Goal: Task Accomplishment & Management: Complete application form

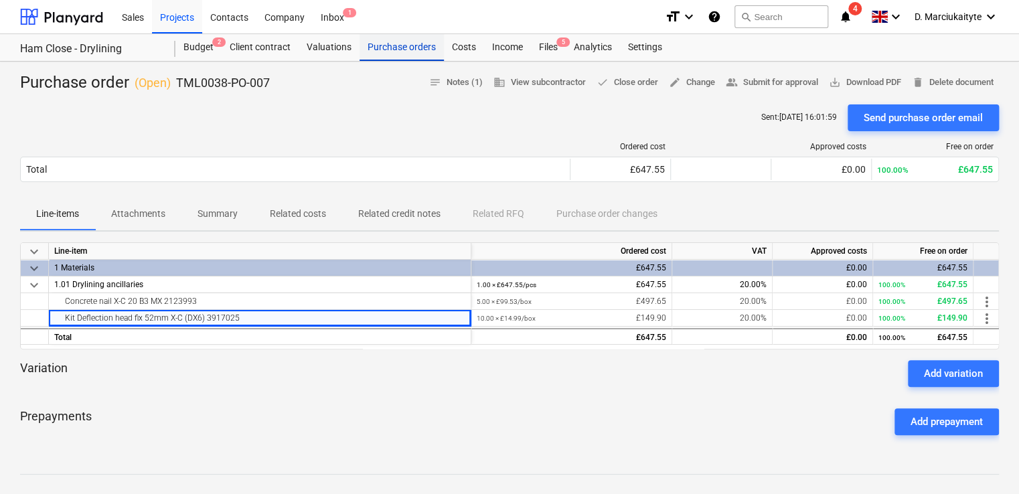
click at [390, 35] on div "Purchase orders" at bounding box center [401, 47] width 84 height 27
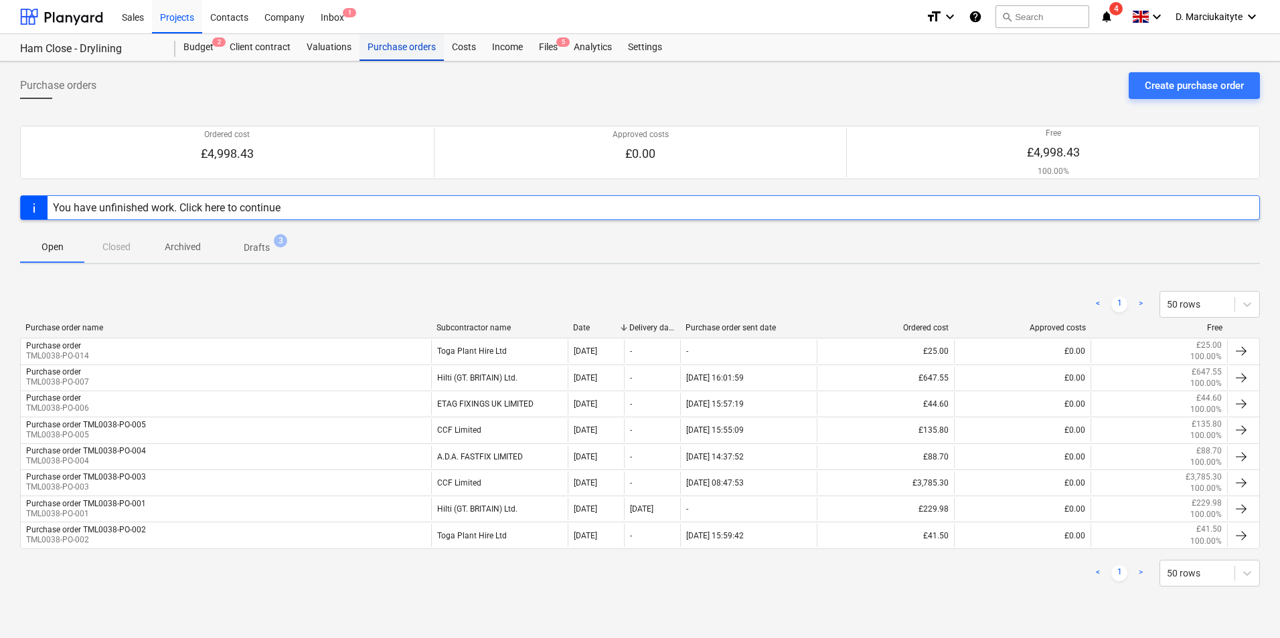
click at [424, 54] on div "Purchase orders" at bounding box center [401, 47] width 84 height 27
click at [185, 10] on div "Projects" at bounding box center [177, 16] width 50 height 34
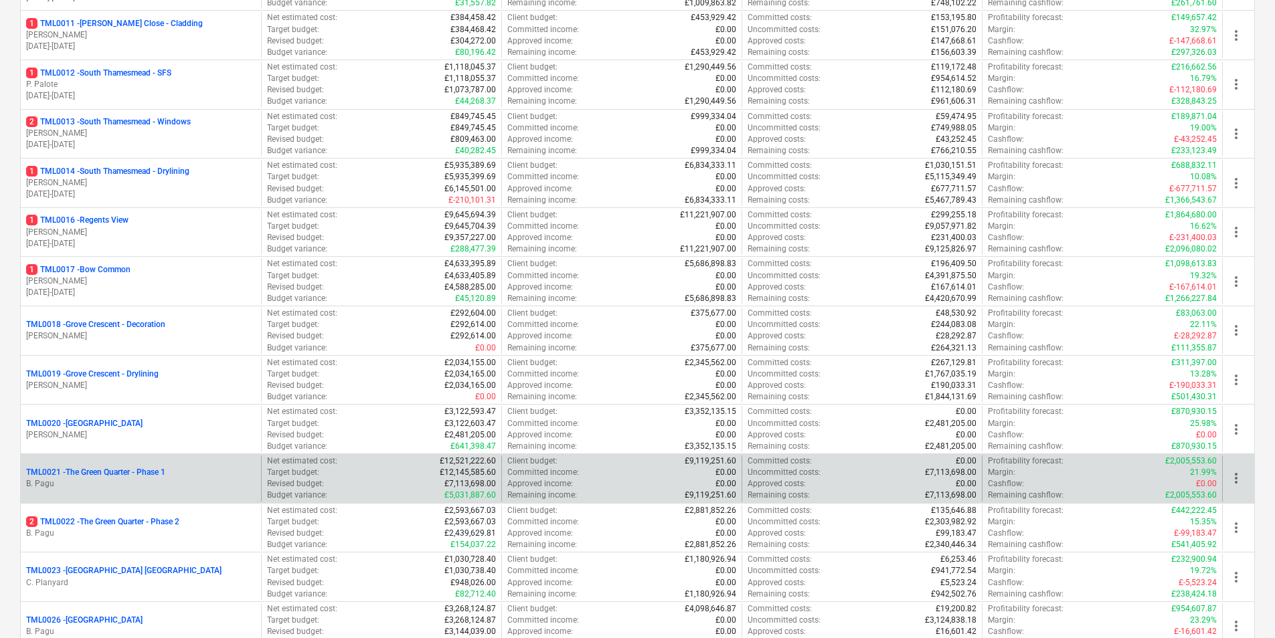
scroll to position [736, 0]
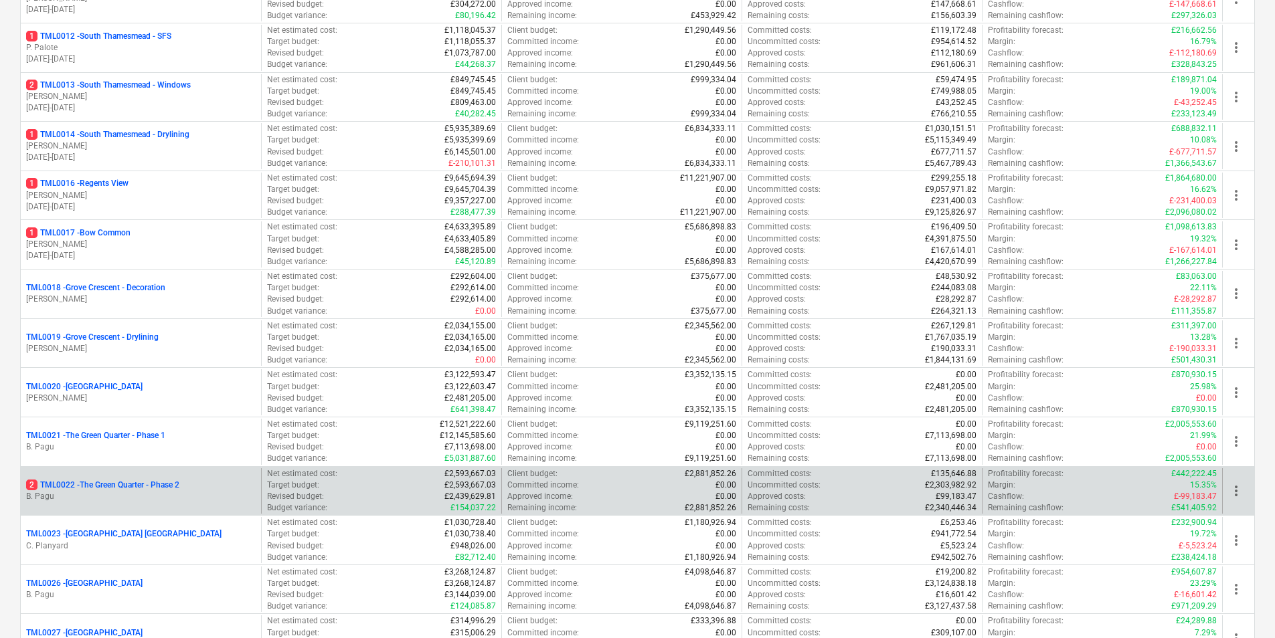
click at [118, 493] on div "2 TML0022 - The Green Quarter - Phase 2 B. Pagu" at bounding box center [141, 491] width 240 height 46
click at [177, 488] on p "2 TML0022 - The Green Quarter - Phase 2" at bounding box center [102, 485] width 153 height 11
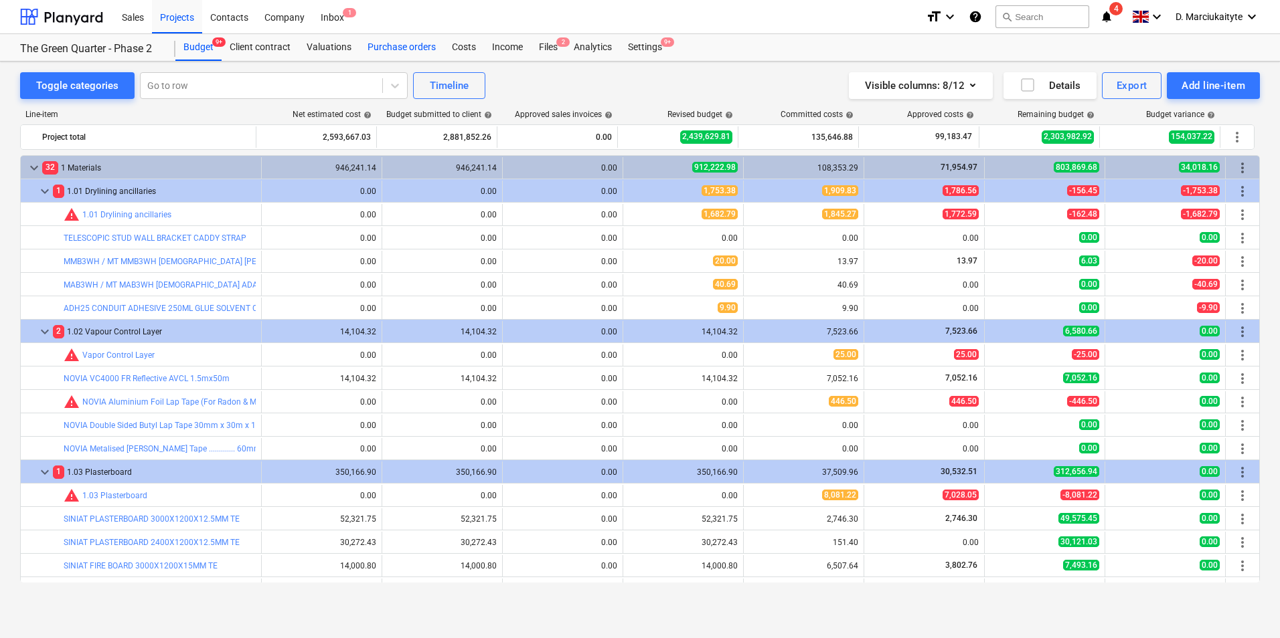
click at [412, 48] on div "Purchase orders" at bounding box center [401, 47] width 84 height 27
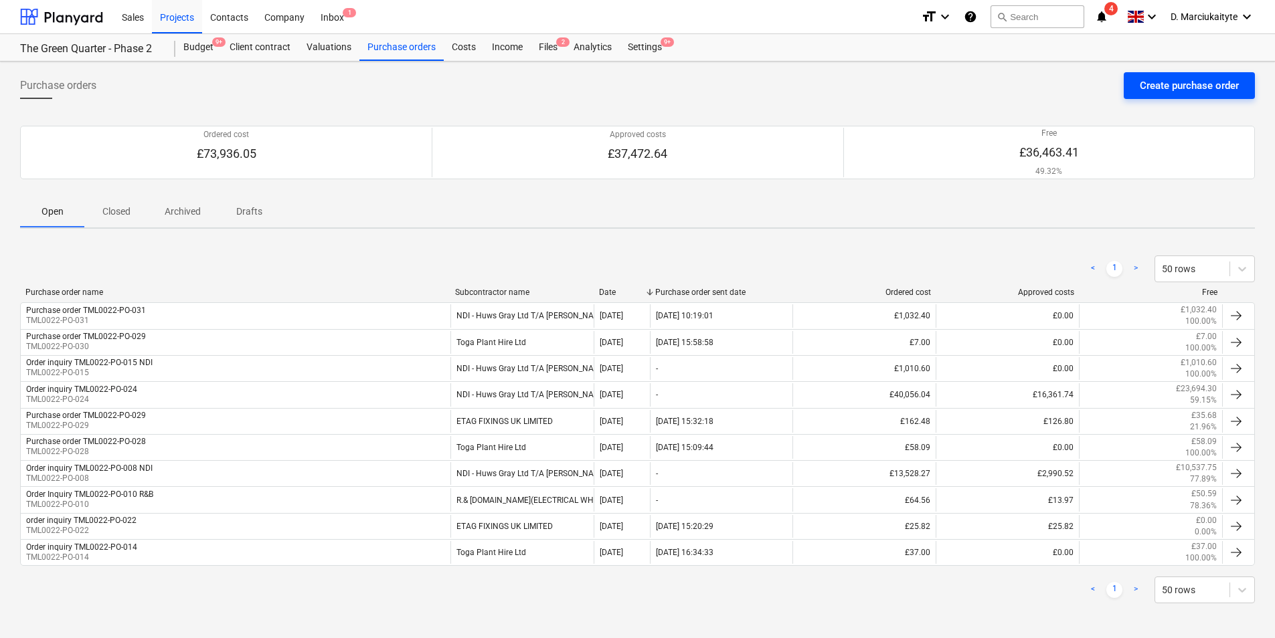
click at [1022, 83] on div "Create purchase order" at bounding box center [1189, 85] width 99 height 17
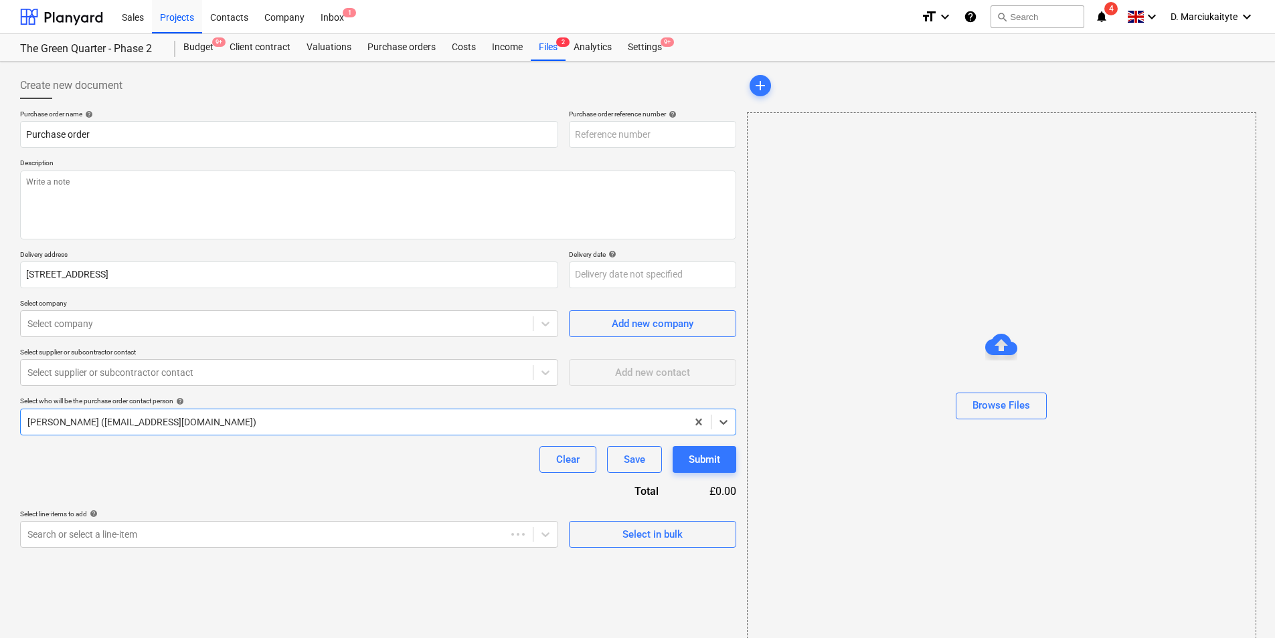
type textarea "x"
type input "TML0022-PO-060"
click at [690, 133] on input "TML0022-PO-060" at bounding box center [652, 134] width 167 height 27
type textarea "x"
type input "TML0022-PO-06"
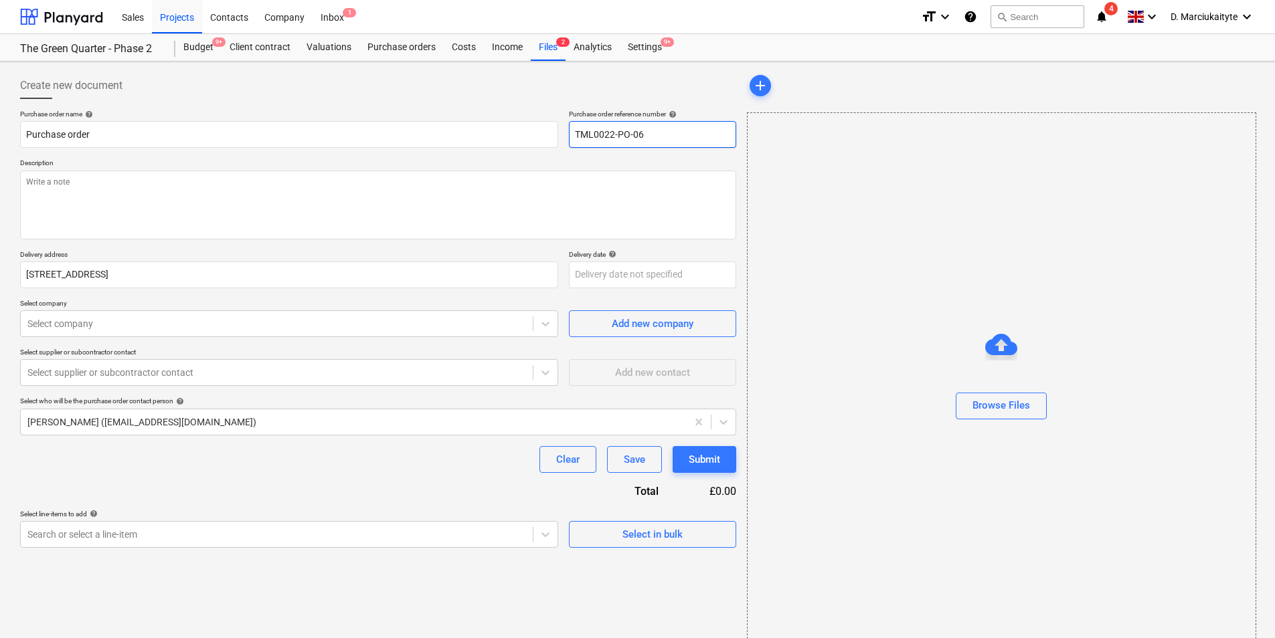
type textarea "x"
type input "TML0022-PO-0"
type textarea "x"
type input "TML0022-PO-03"
type textarea "x"
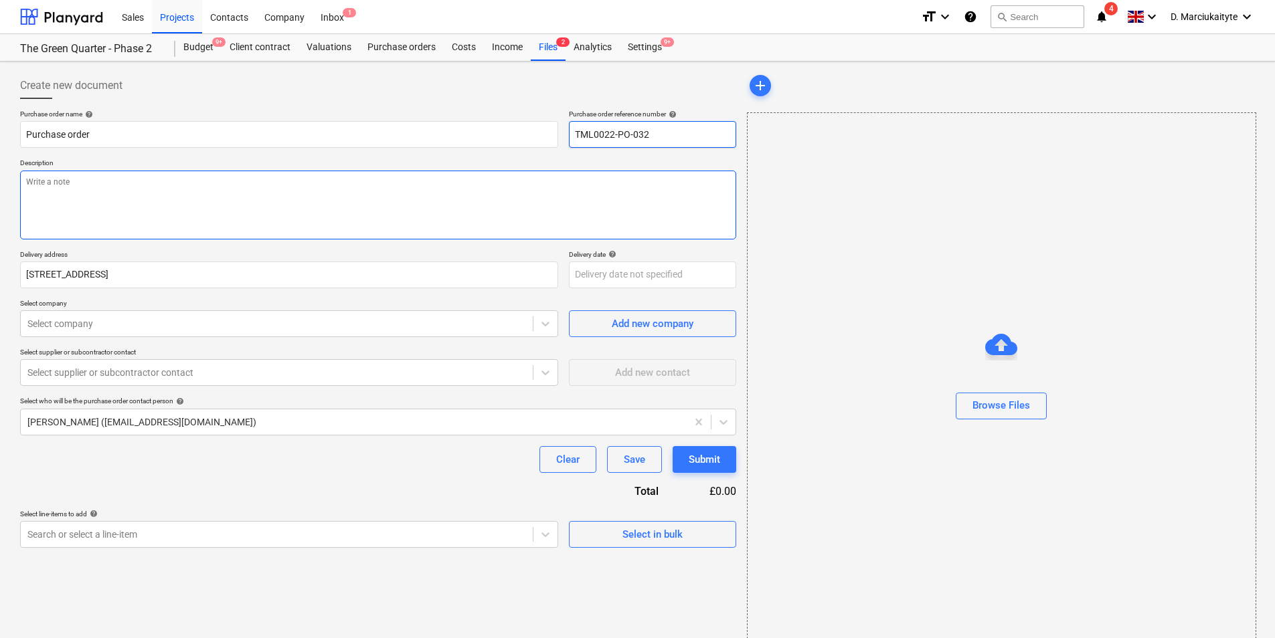
type input "TML0022-PO-032"
click at [687, 213] on textarea at bounding box center [378, 205] width 716 height 69
drag, startPoint x: 678, startPoint y: 131, endPoint x: 475, endPoint y: 129, distance: 203.5
click at [463, 126] on div "Purchase order name help Purchase order Purchase order reference number help TM…" at bounding box center [378, 129] width 716 height 38
click at [205, 139] on input "Purchase order" at bounding box center [289, 134] width 538 height 27
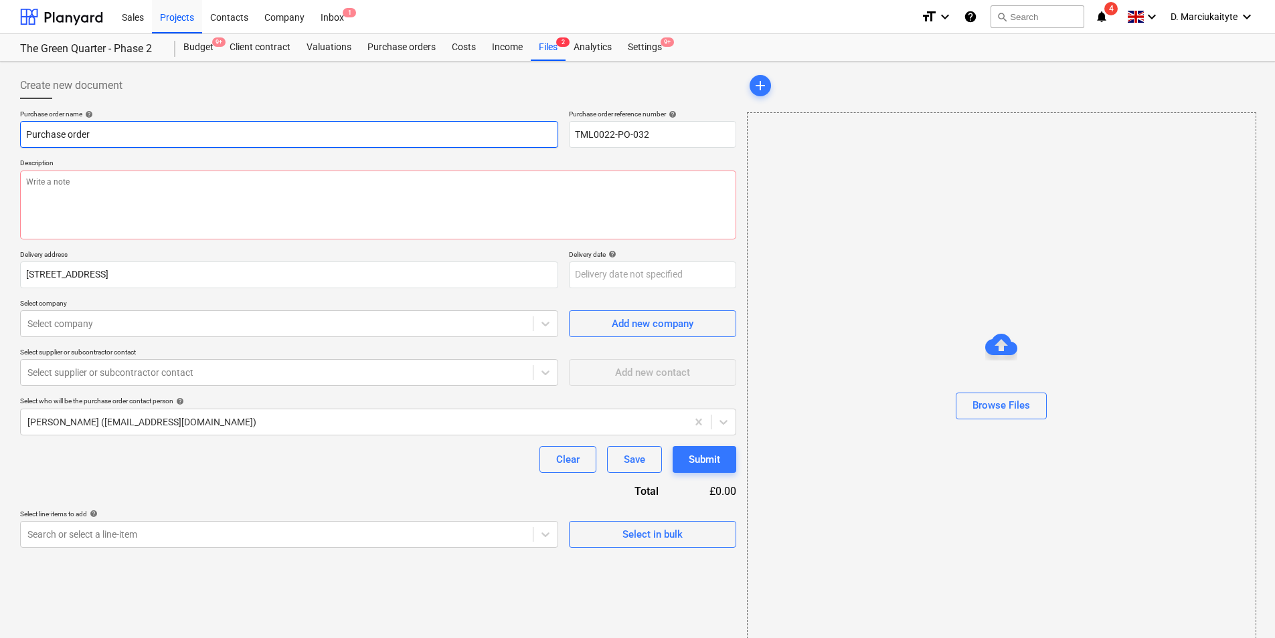
type textarea "x"
type input "Purchase order"
paste input "TML0022-PO-032"
type textarea "x"
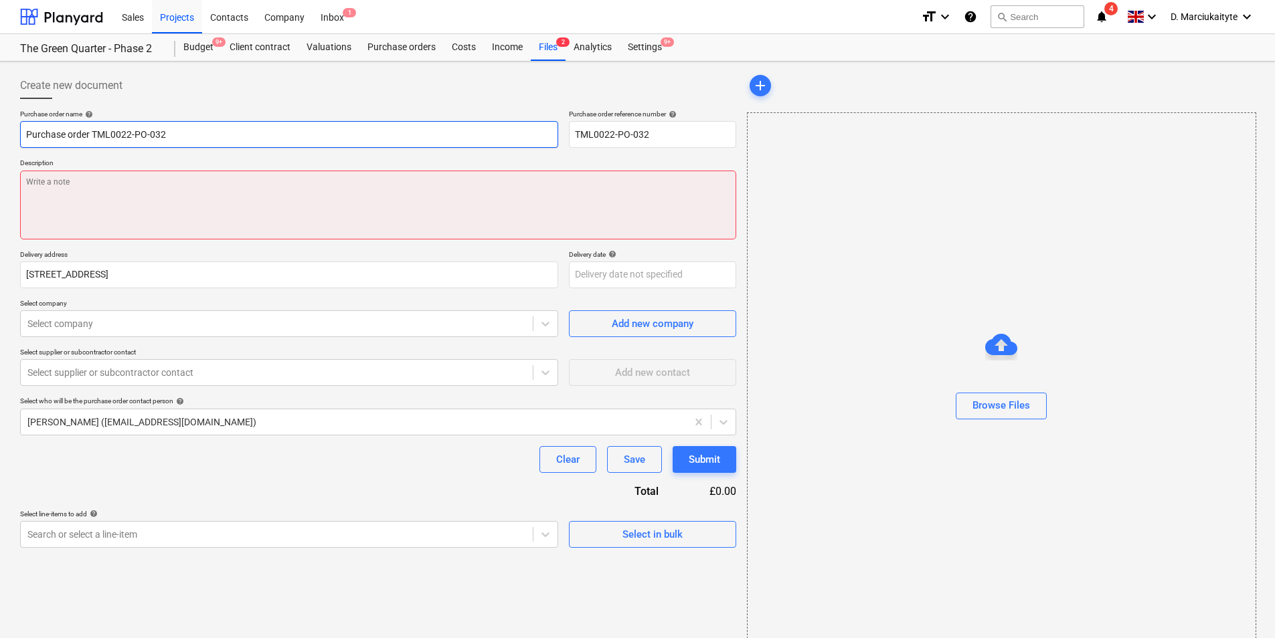
type input "Purchase order TML0022-PO-032"
drag, startPoint x: 270, startPoint y: 186, endPoint x: 284, endPoint y: 173, distance: 19.0
click at [274, 183] on textarea at bounding box center [378, 205] width 716 height 69
type textarea "x"
type textarea "A"
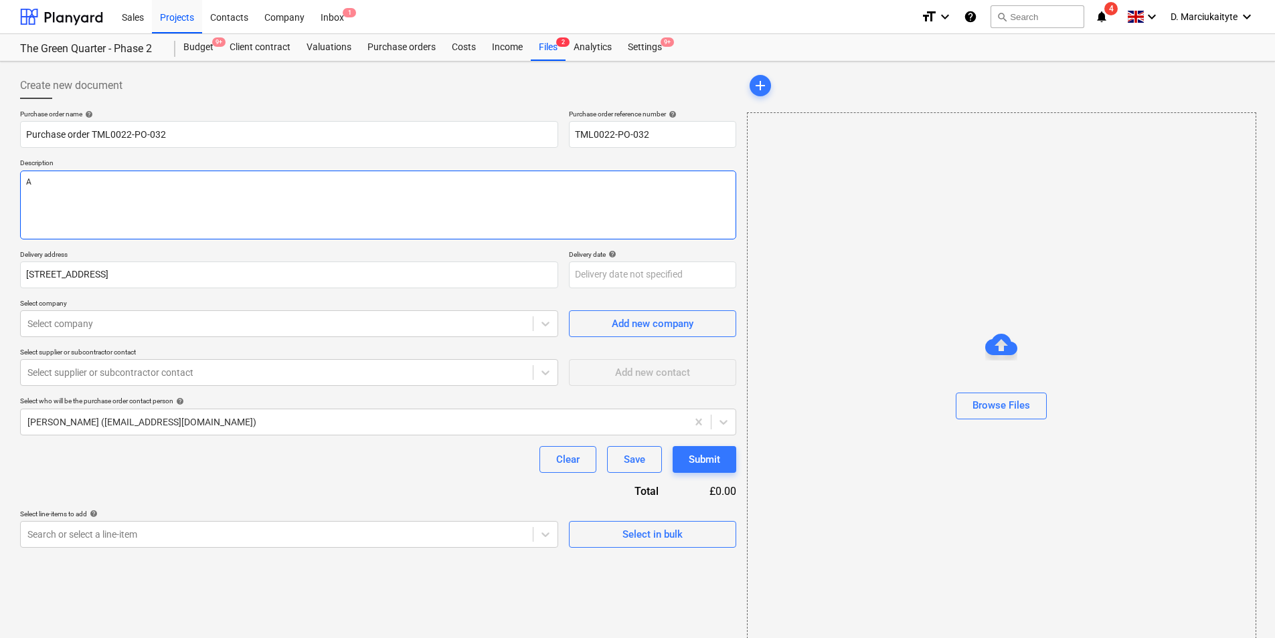
type textarea "x"
type textarea "Af"
type textarea "x"
type textarea "Aft"
type textarea "x"
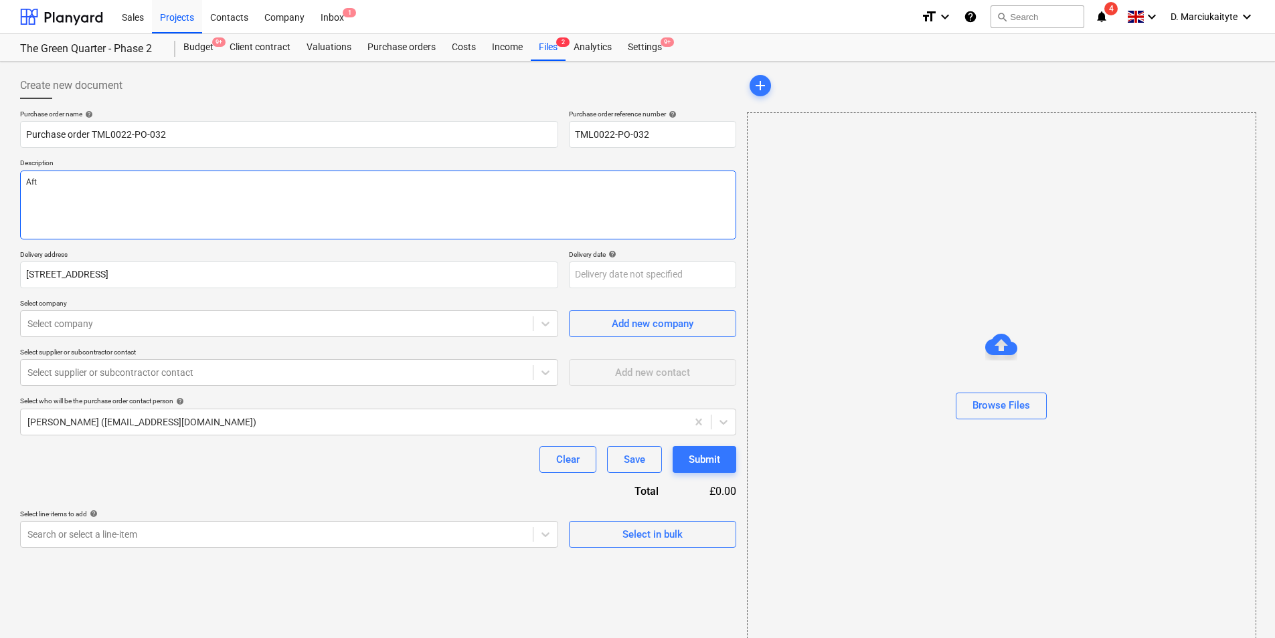
type textarea "Afte"
type textarea "x"
type textarea "After"
type textarea "x"
type textarea "Aftern"
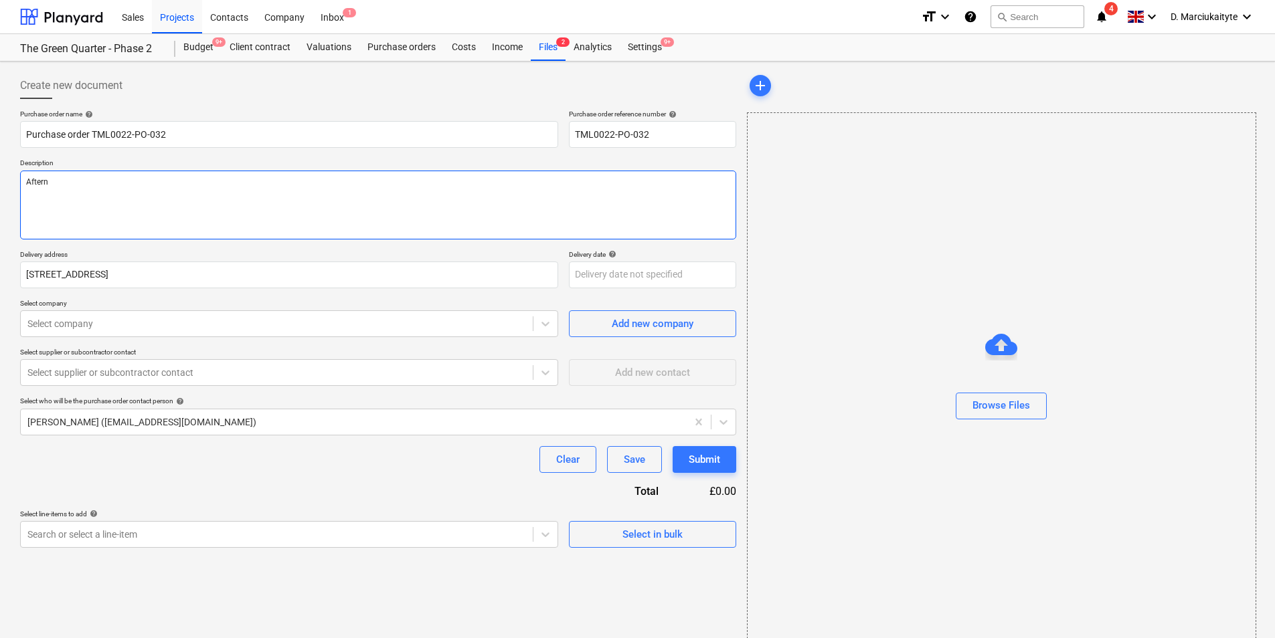
type textarea "x"
type textarea "Afterno"
type textarea "x"
type textarea "Afternoo"
type textarea "x"
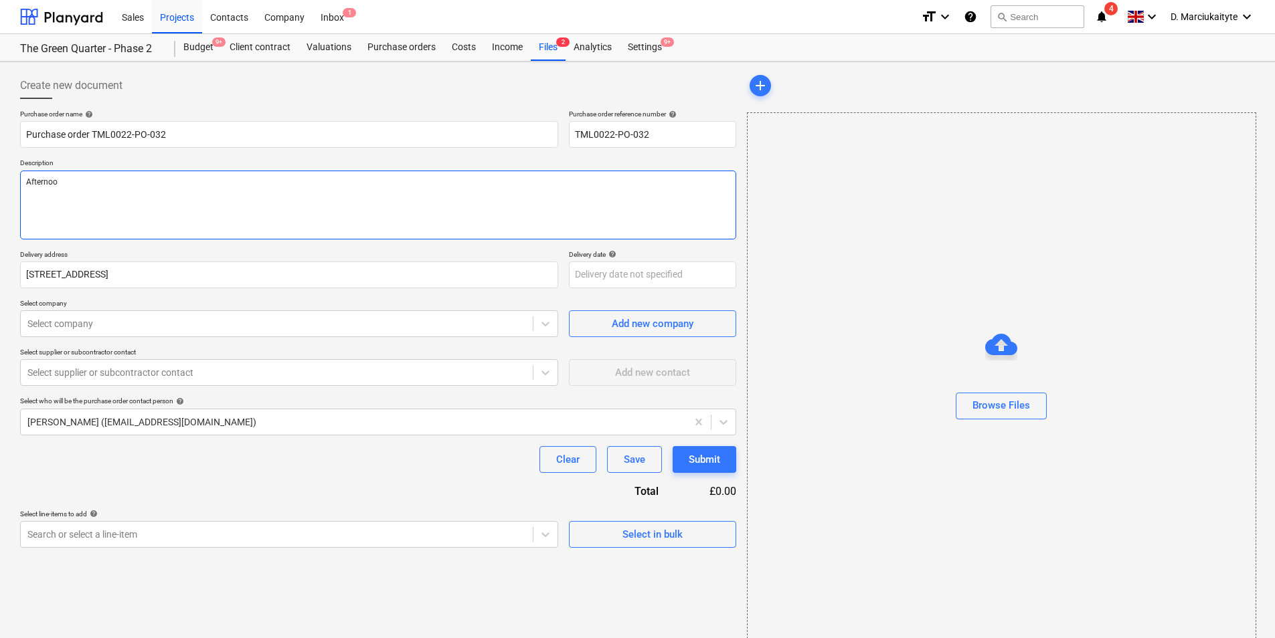
type textarea "Afternoon"
type textarea "x"
type textarea "Afternoon"
type textarea "x"
type textarea "Afternoon"
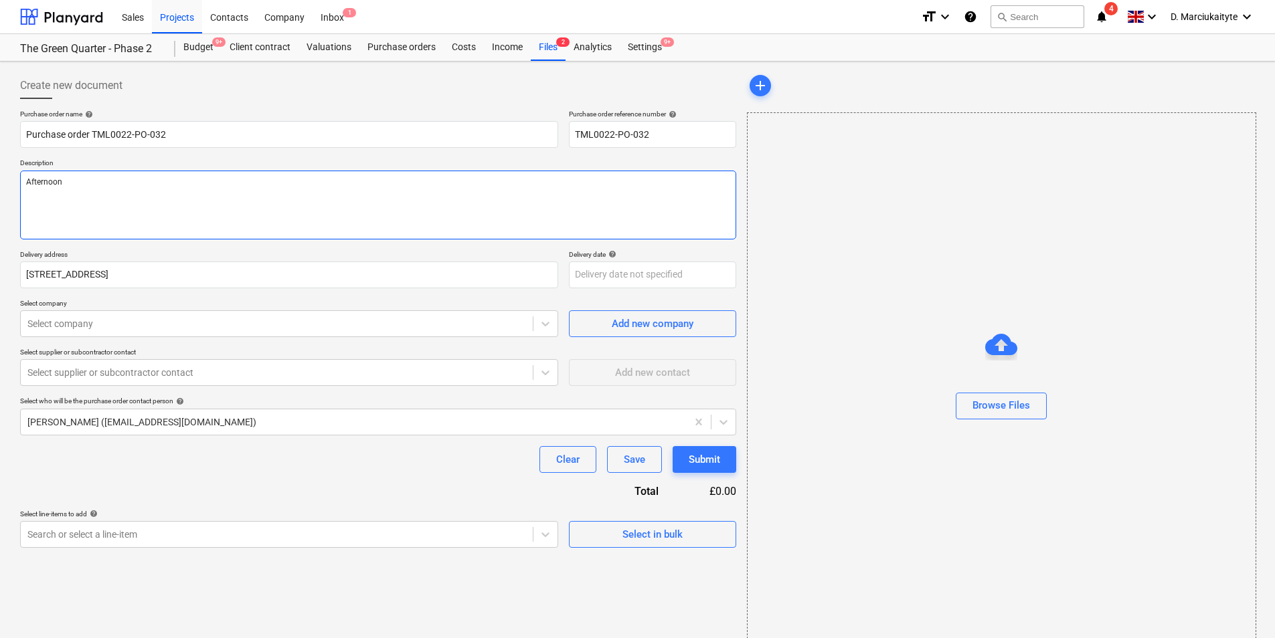
type textarea "x"
type textarea "Afternoon,"
type textarea "x"
type textarea "Afternoon,"
type textarea "x"
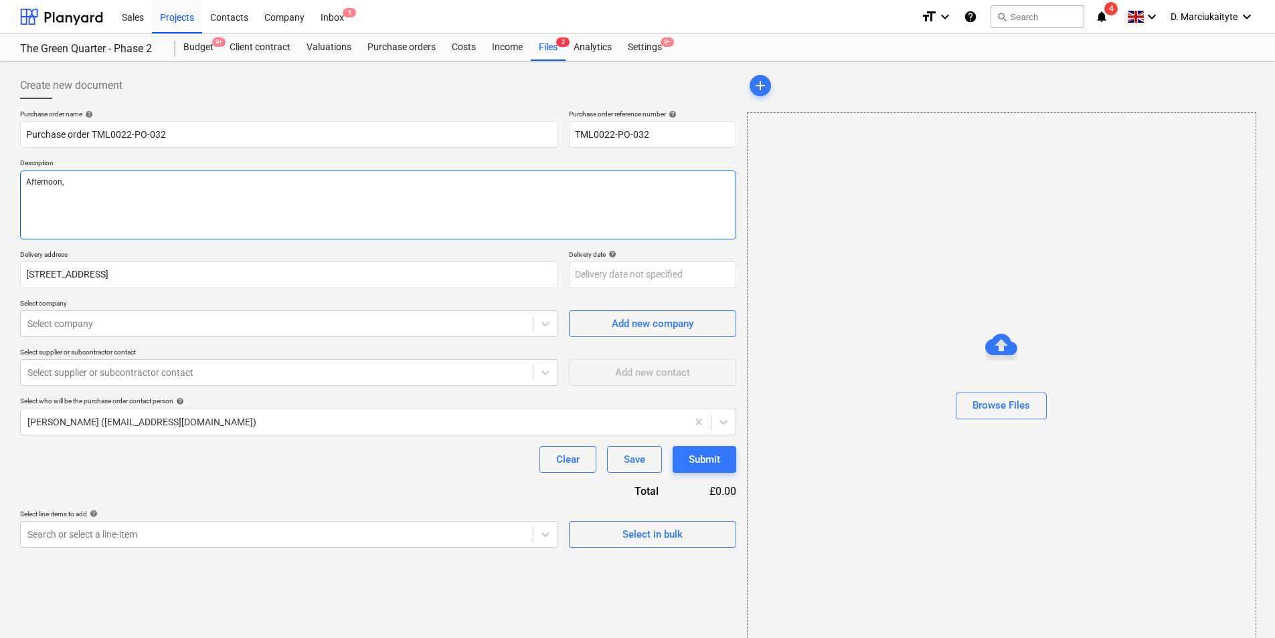
type textarea "Afternoon,"
type textarea "x"
type textarea "Afternoon, P"
type textarea "x"
type textarea "Afternoon, Pl"
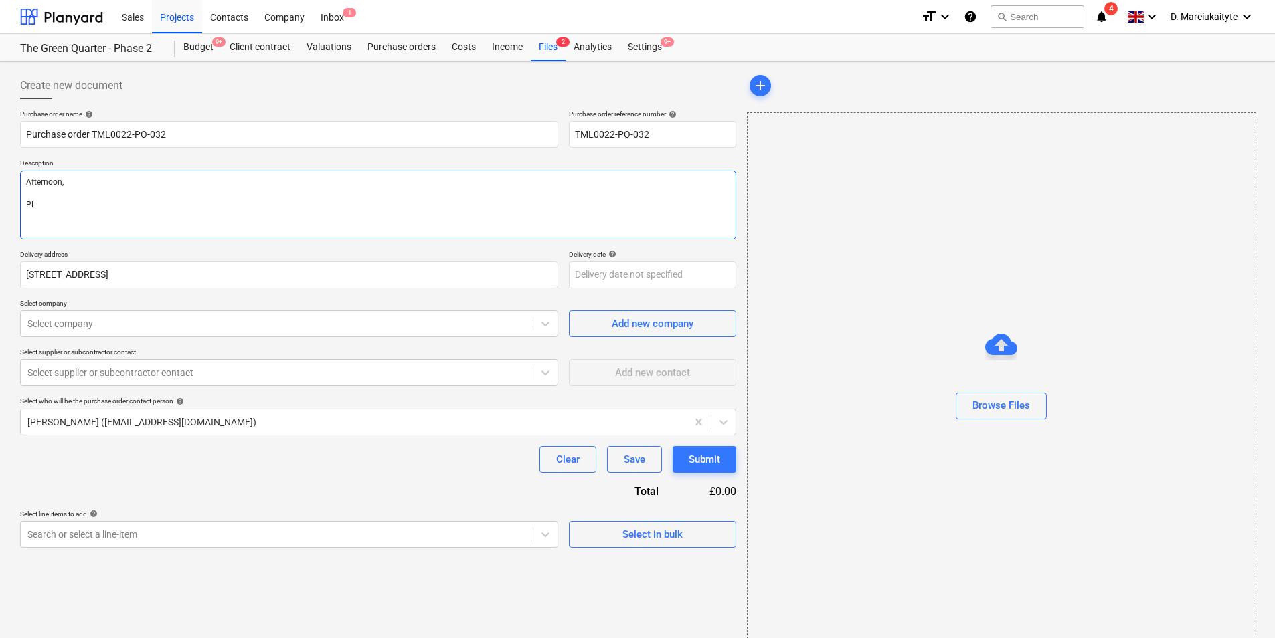
type textarea "x"
type textarea "Afternoon, Ple"
type textarea "x"
type textarea "Afternoon, [GEOGRAPHIC_DATA]"
type textarea "x"
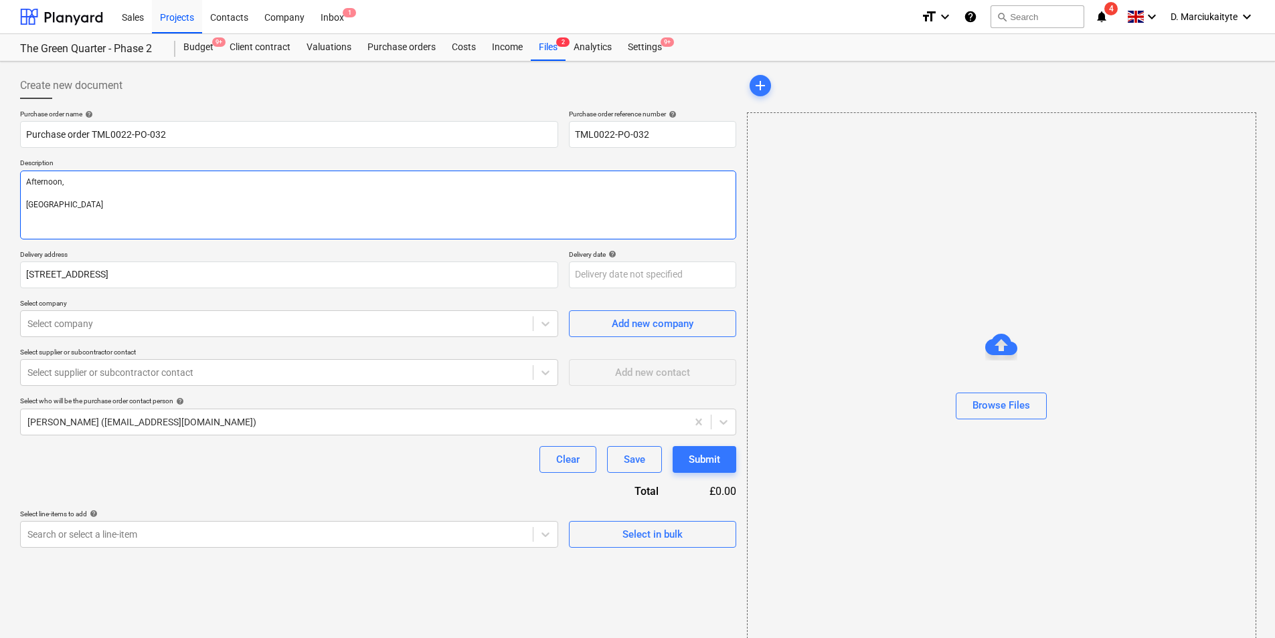
type textarea "Afternoon, Pleas"
type textarea "x"
type textarea "Afternoon, Please"
type textarea "x"
type textarea "Afternoon, Please p"
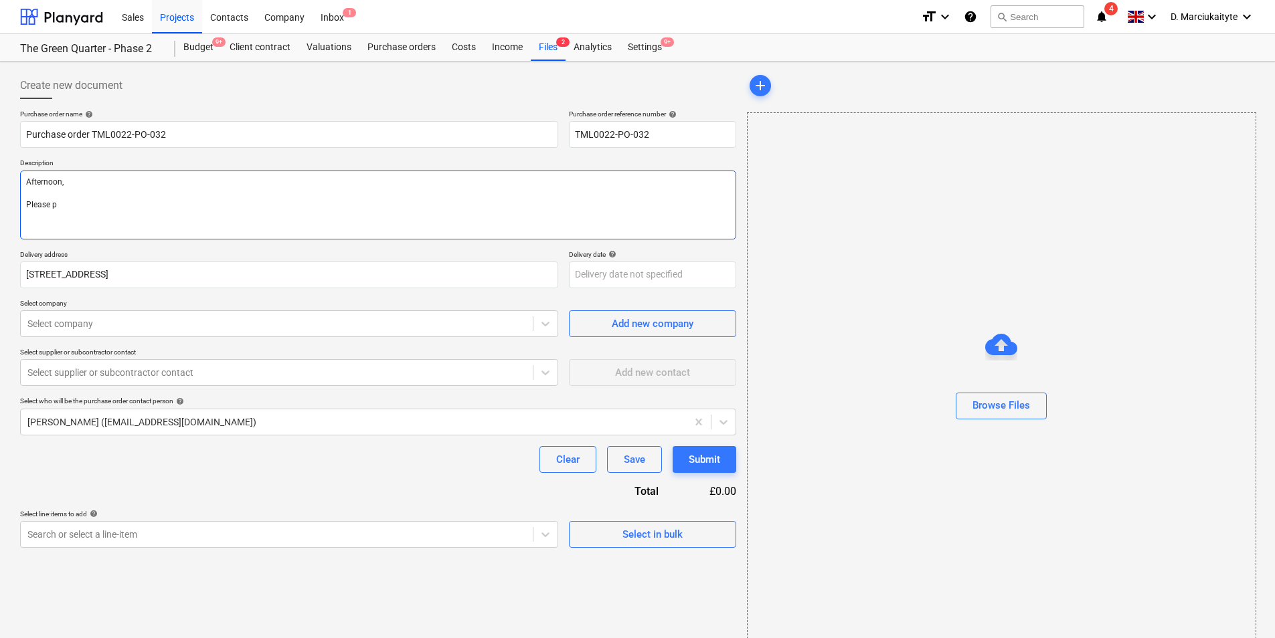
type textarea "x"
type textarea "Afternoon, Please pr"
type textarea "x"
type textarea "Afternoon, Please pro"
type textarea "x"
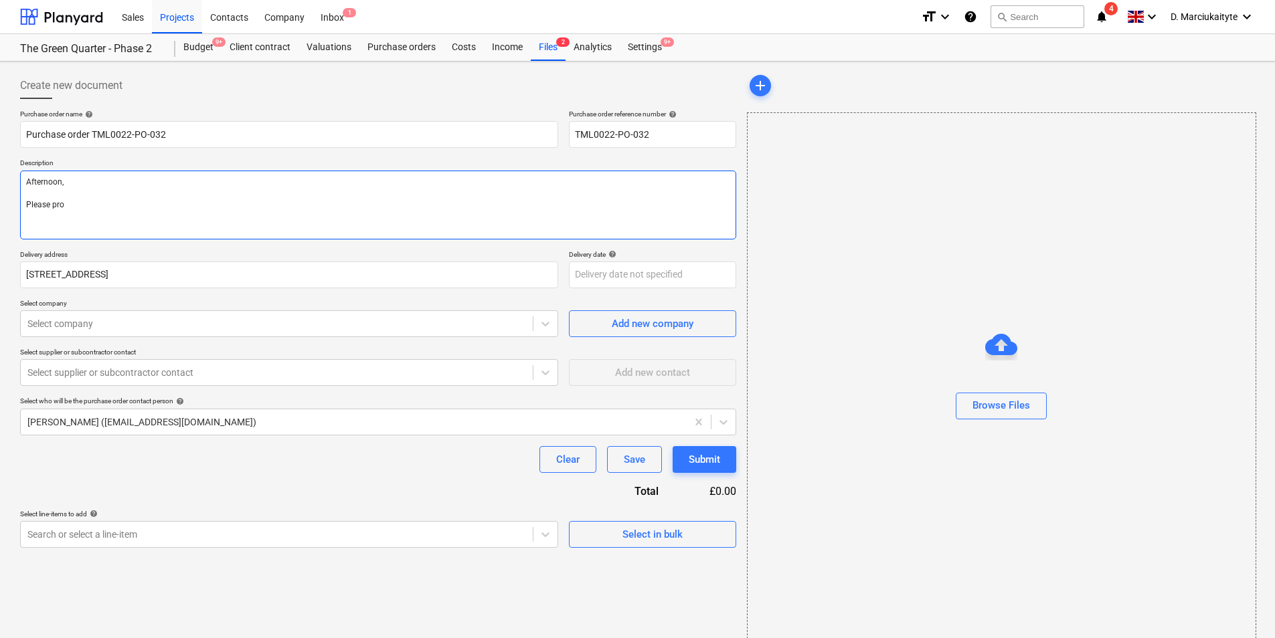
type textarea "Afternoon, Please proc"
type textarea "x"
type textarea "Afternoon, Please proce"
type textarea "x"
type textarea "Afternoon, Please procee"
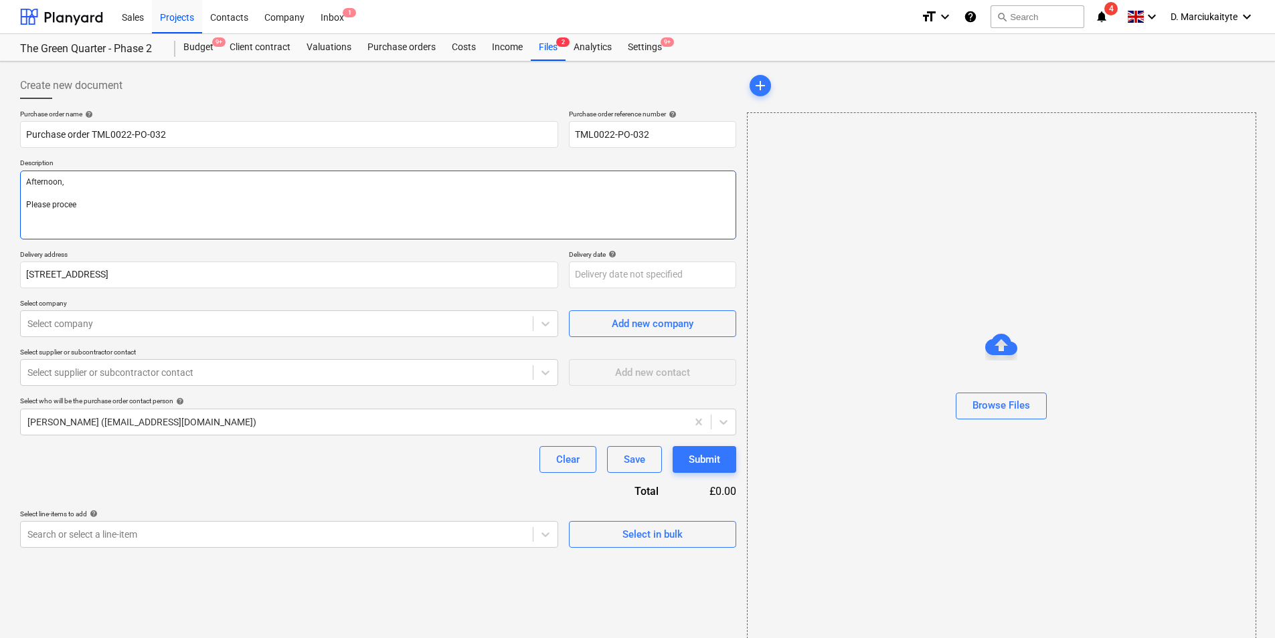
type textarea "x"
type textarea "Afternoon, Please proceed"
type textarea "x"
type textarea "Afternoon, Please proceed"
type textarea "x"
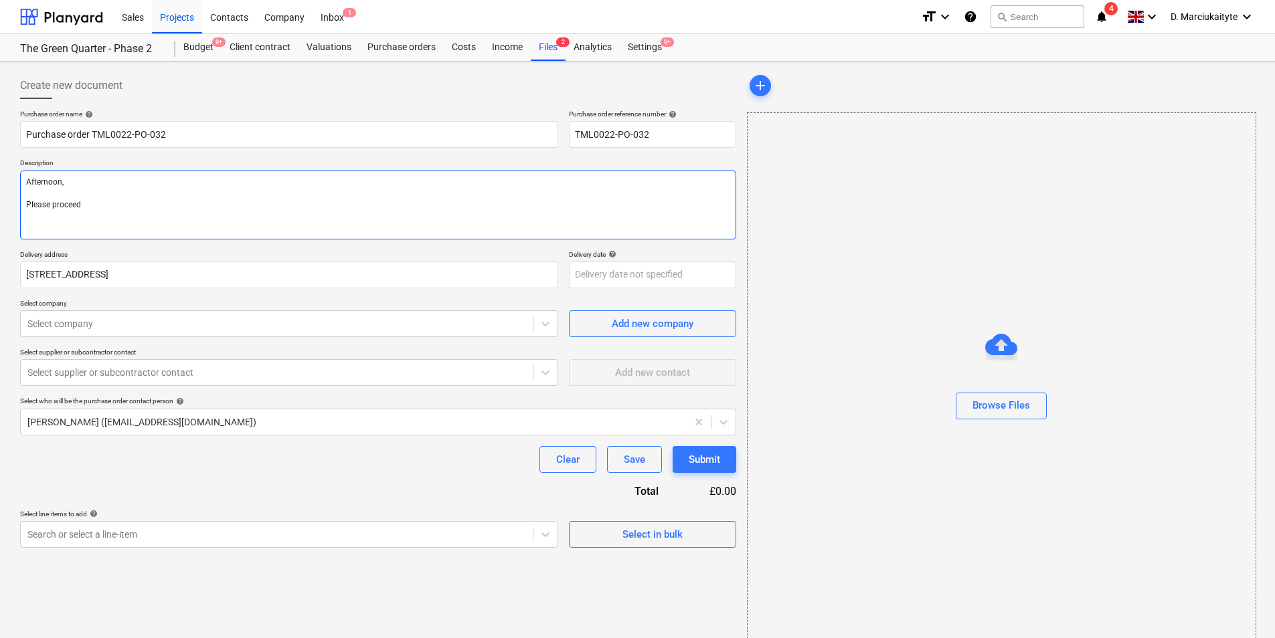
type textarea "Afternoon, Please proceed w"
type textarea "x"
type textarea "Afternoon, Please proceed wi"
type textarea "x"
type textarea "Afternoon, Please proceed wit"
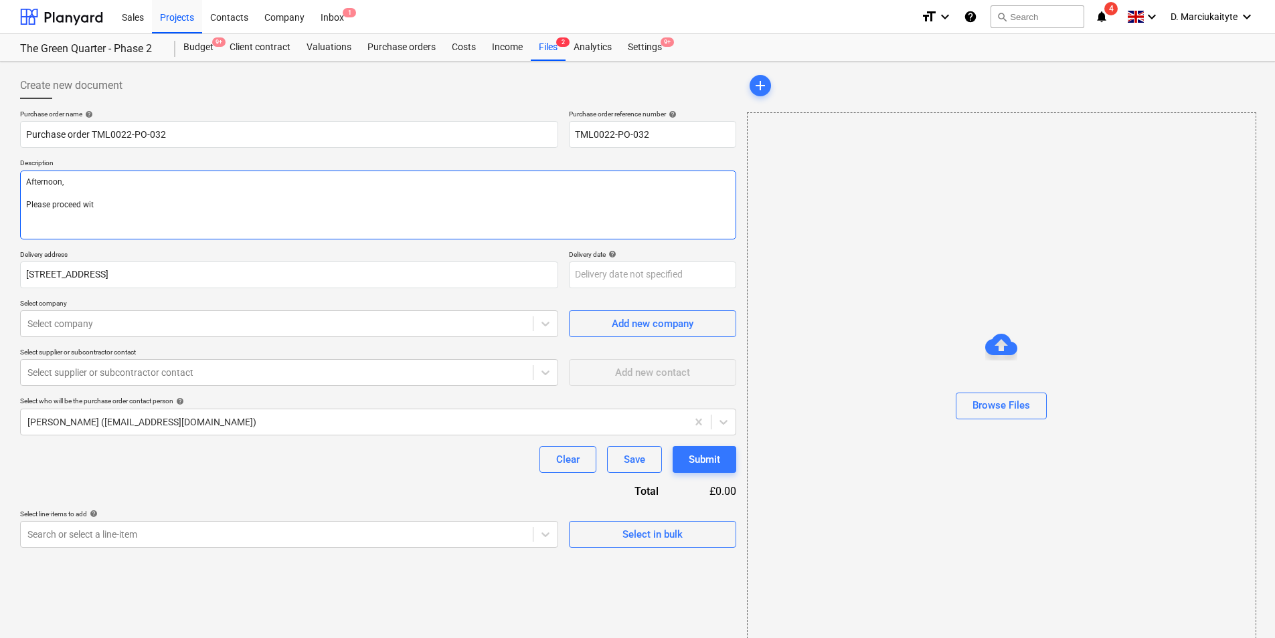
type textarea "x"
type textarea "Afternoon, Please proceed with"
type textarea "x"
type textarea "Afternoon, Please proceed with"
type textarea "x"
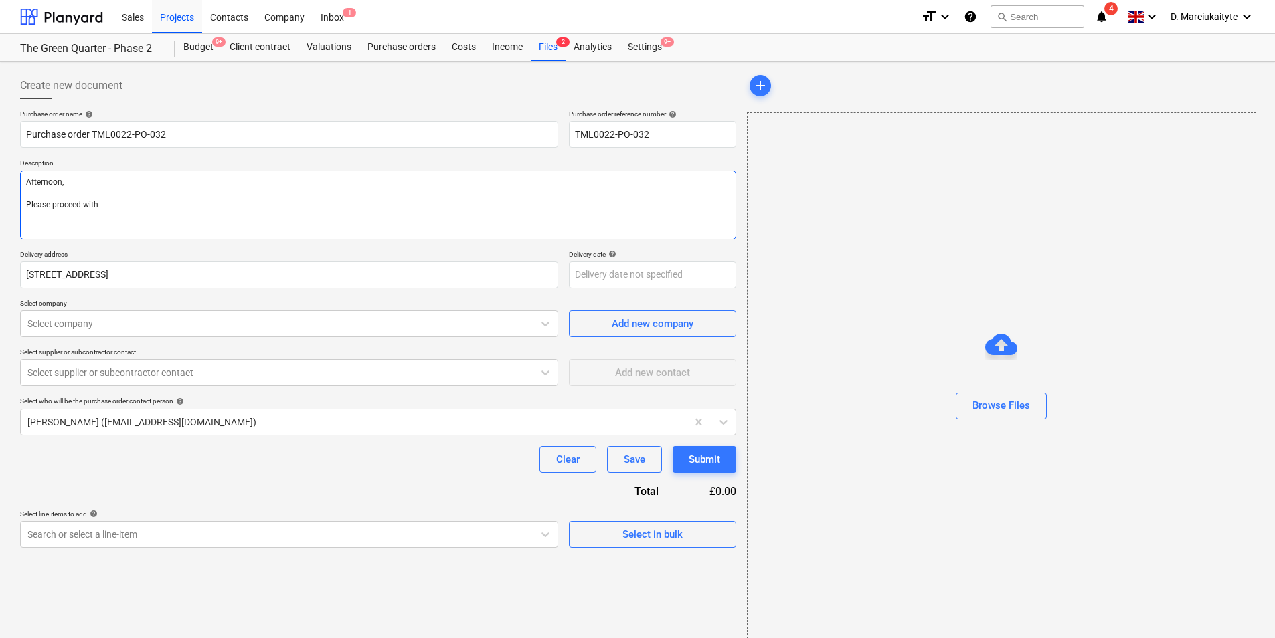
type textarea "Afternoon, Please proceed with a"
type textarea "x"
type textarea "Afternoon, Please proceed with at"
type textarea "x"
type textarea "Afternoon, Please proceed with att"
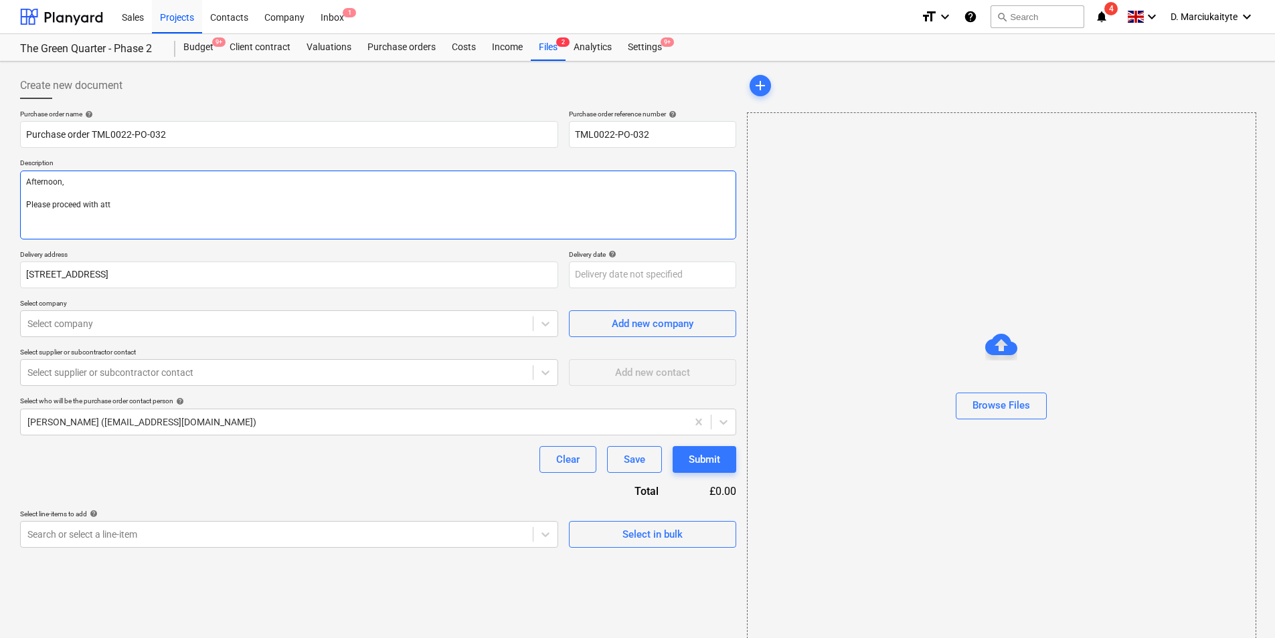
type textarea "x"
type textarea "Afternoon, Please proceed with atta"
type textarea "x"
type textarea "Afternoon, Please proceed with attac"
type textarea "x"
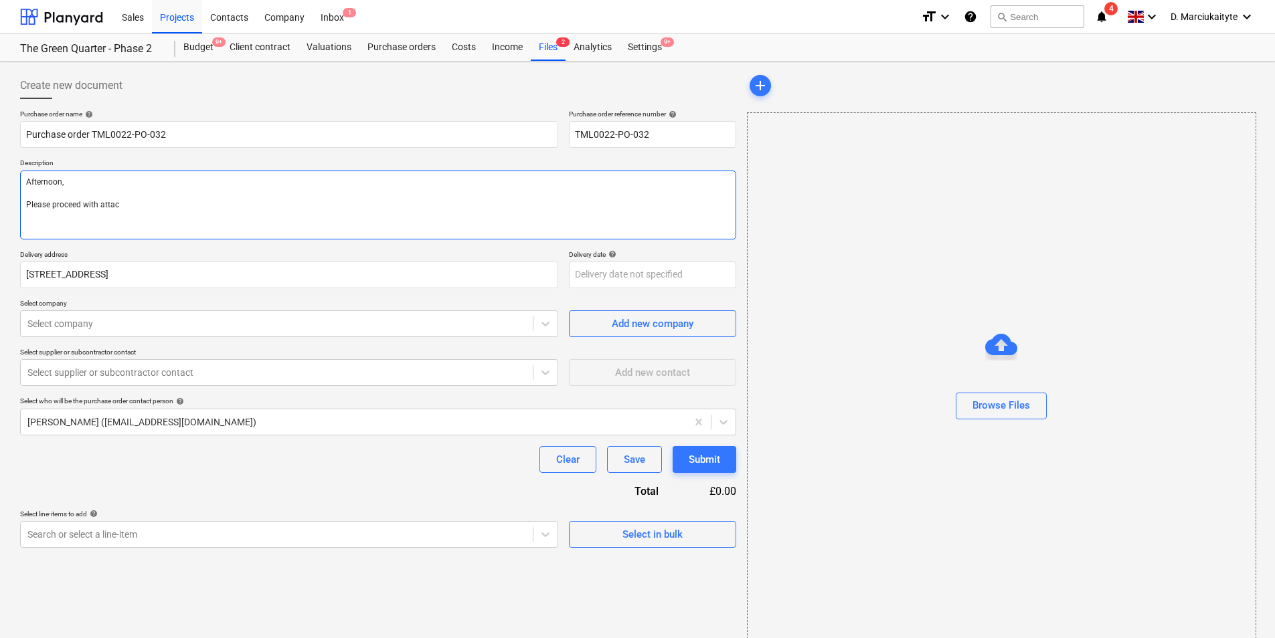
type textarea "Afternoon, Please proceed with attach"
type textarea "x"
type textarea "Afternoon, Please proceed with attache"
type textarea "x"
type textarea "Afternoon, Please proceed with attaches"
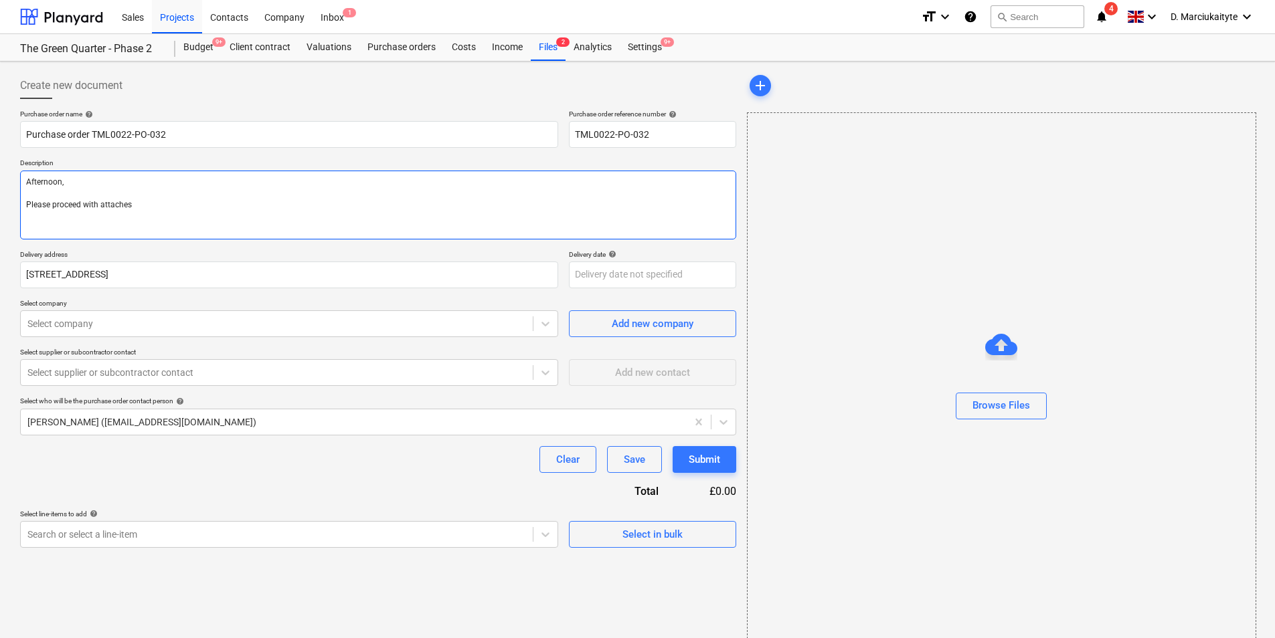
type textarea "x"
type textarea "Afternoon, Please proceed with attaches"
type textarea "x"
type textarea "Afternoon, Please proceed with attaches"
type textarea "x"
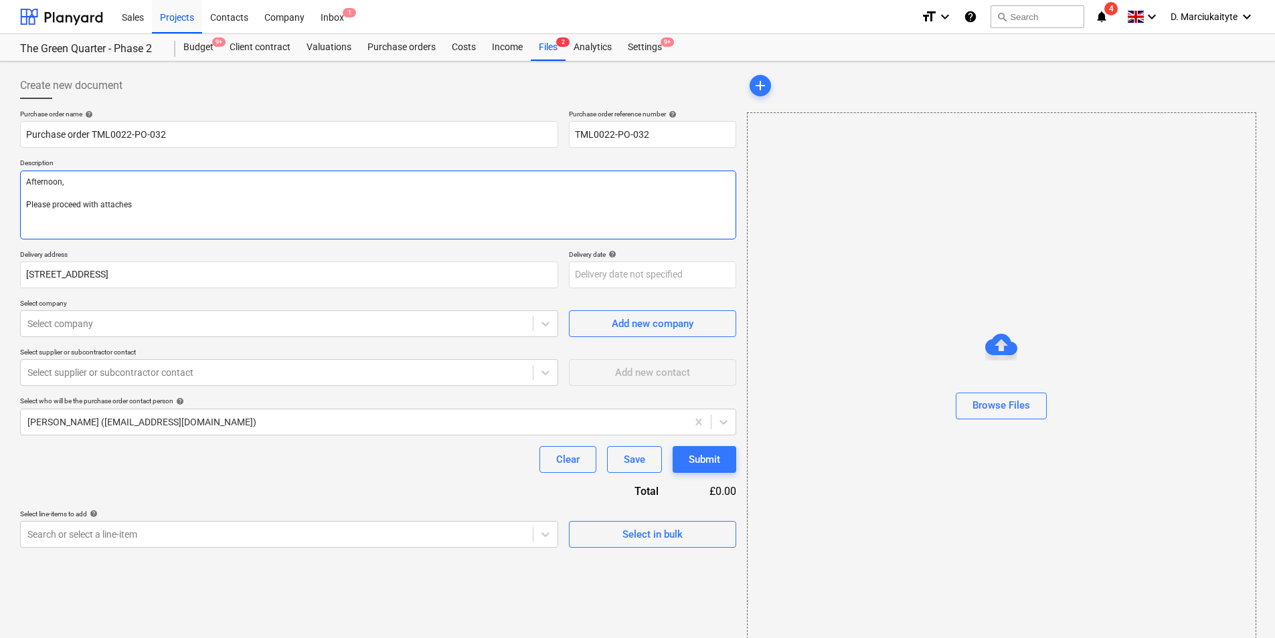
type textarea "Afternoon, Please proceed with attache"
type textarea "x"
type textarea "Afternoon, Please proceed with attached"
type textarea "x"
type textarea "Afternoon, Please proceed with attached"
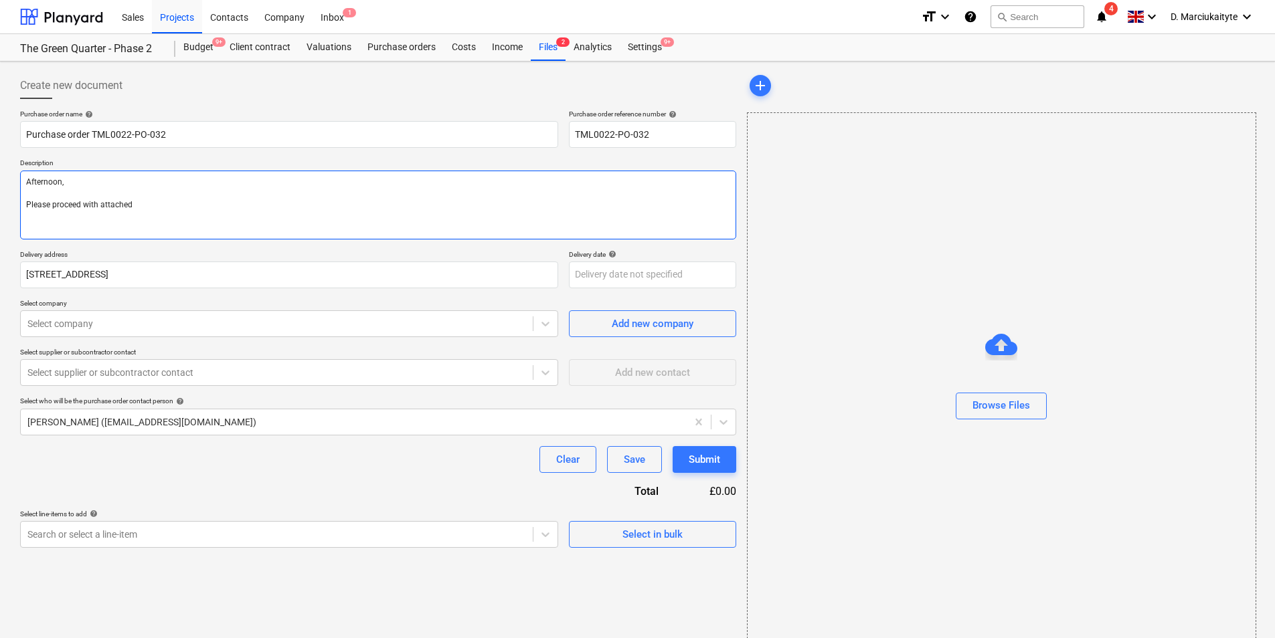
type textarea "x"
type textarea "Afternoon, Please proceed with attached o"
type textarea "x"
type textarea "Afternoon, Please proceed with attached or"
type textarea "x"
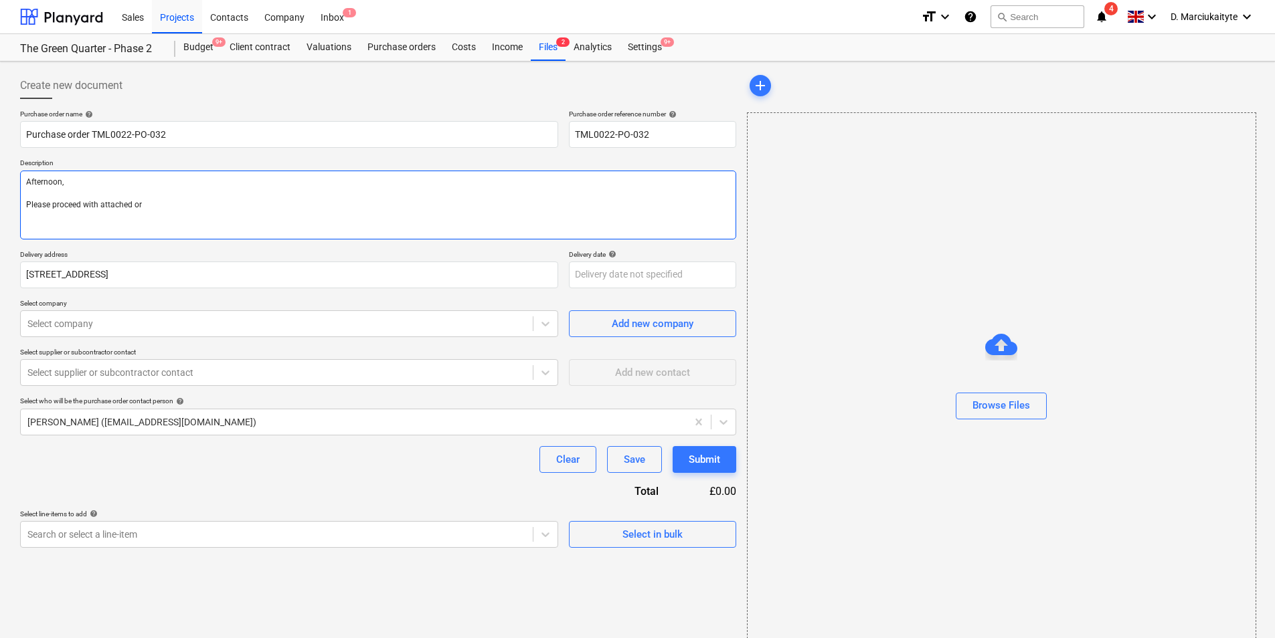
type textarea "Afternoon, Please proceed with attached ord"
type textarea "x"
type textarea "Afternoon, Please proceed with attached orde"
type textarea "x"
type textarea "Afternoon, Please proceed with attached order"
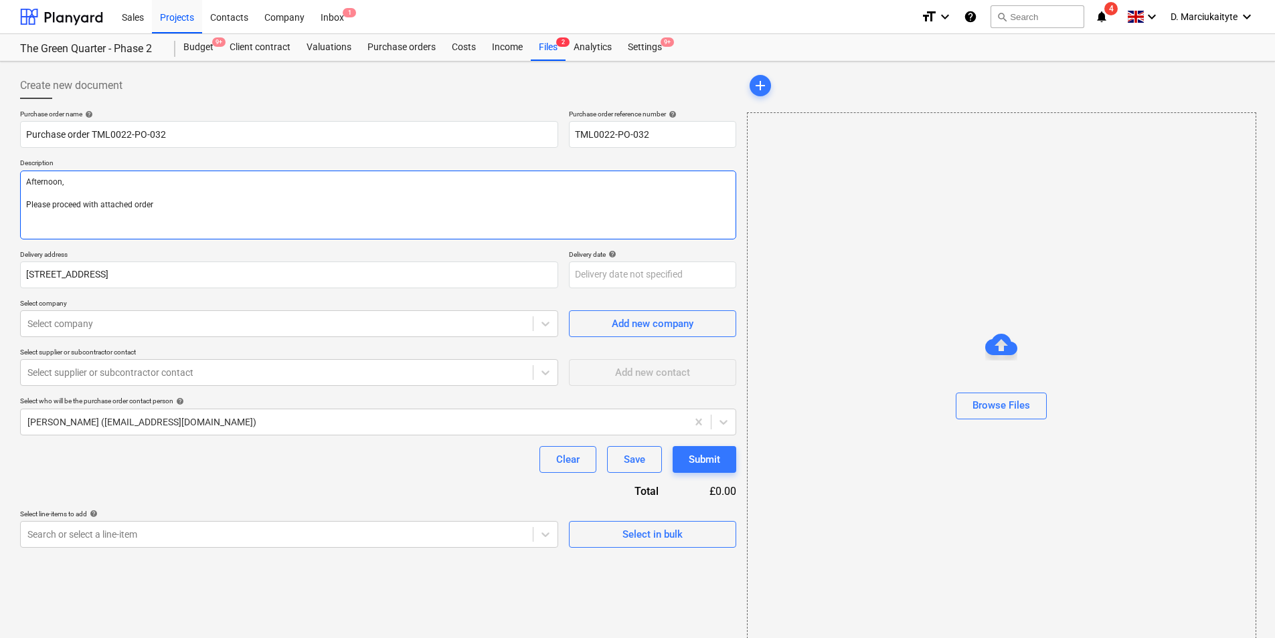
type textarea "x"
type textarea "Afternoon, Please proceed with attached order."
type textarea "x"
type textarea "Afternoon, Please proceed with attached order."
type textarea "x"
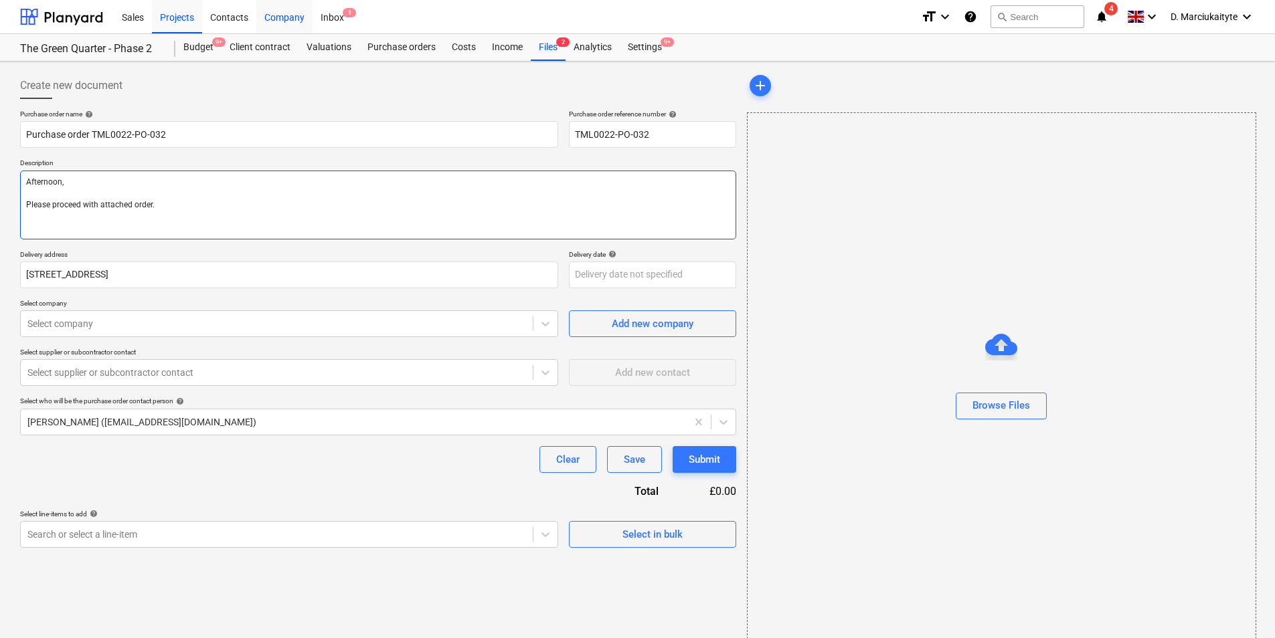
type textarea "Afternoon, Please proceed with attached order."
drag, startPoint x: 161, startPoint y: 204, endPoint x: -1, endPoint y: 197, distance: 162.1
click at [0, 197] on html "Sales Projects Contacts Company Inbox 1 format_size keyboard_arrow_down help se…" at bounding box center [637, 319] width 1275 height 638
paste textarea "Please place an order for attached. Let me know delivery date. Site contact : […"
type textarea "x"
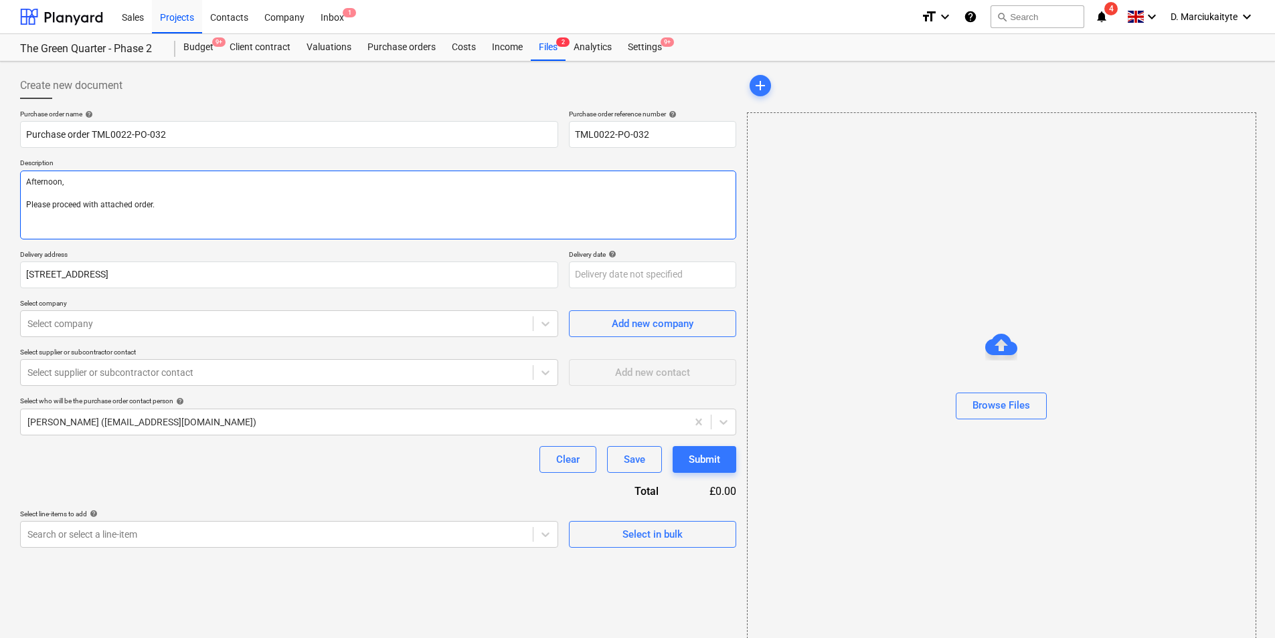
type textarea "Afternoon, Please place an order for attached. Let me know delivery date. Site …"
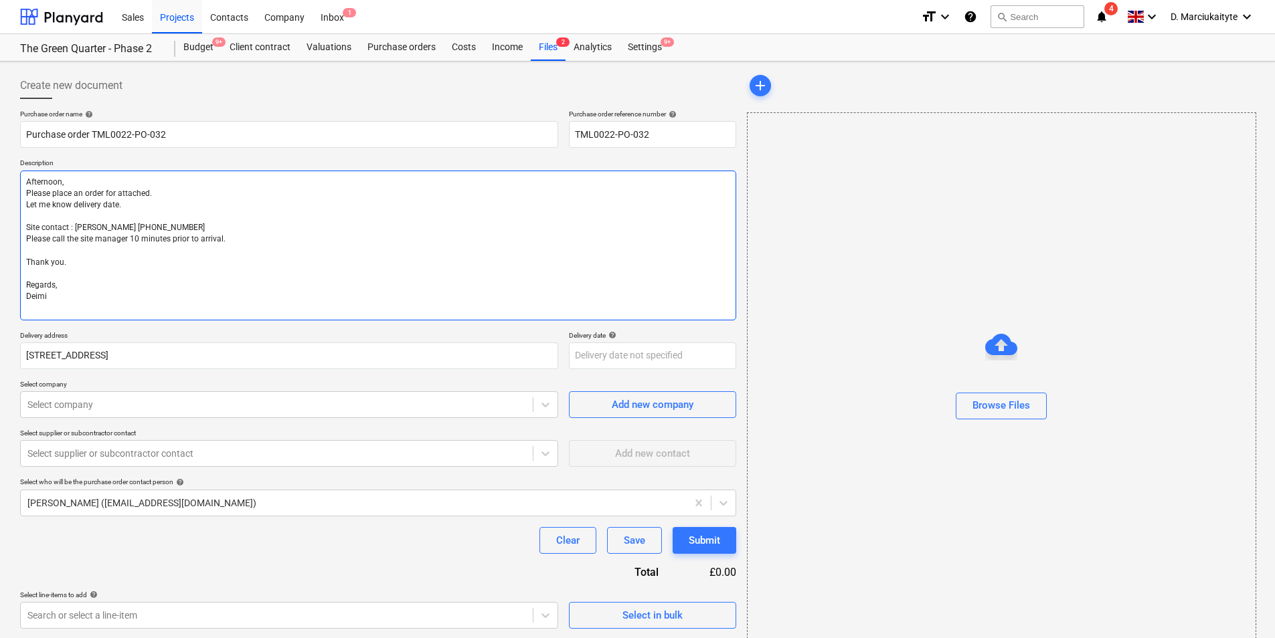
click at [140, 181] on textarea "Afternoon, Please place an order for attached. Let me know delivery date. Site …" at bounding box center [378, 246] width 716 height 150
type textarea "x"
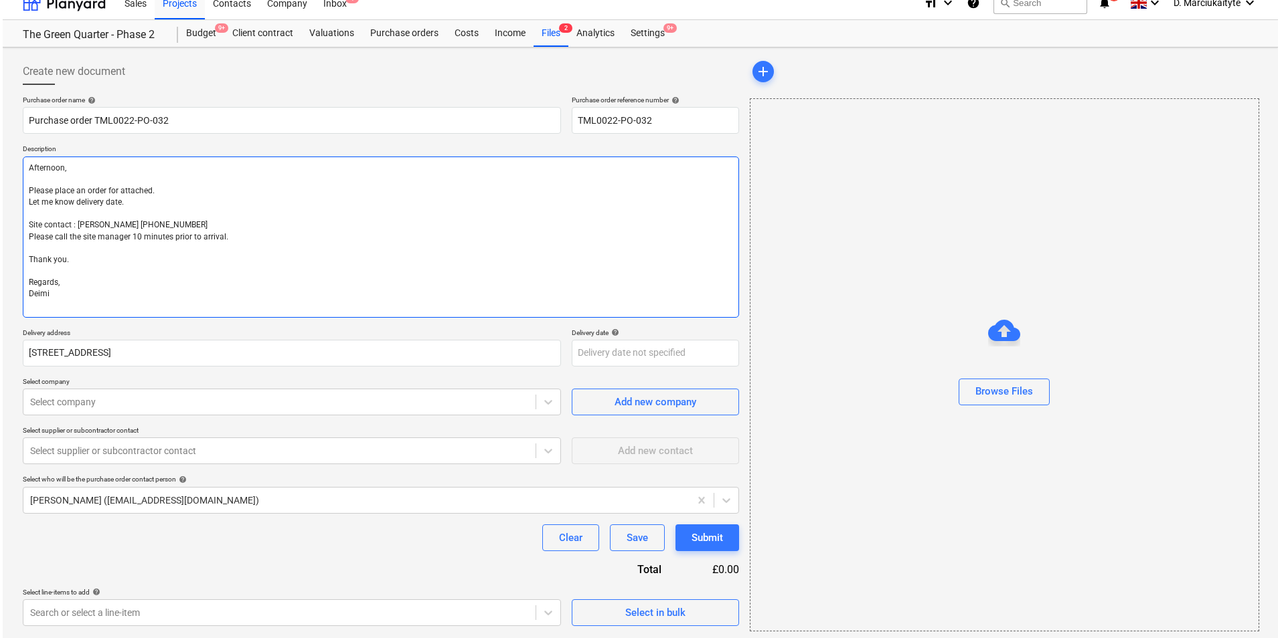
scroll to position [18, 0]
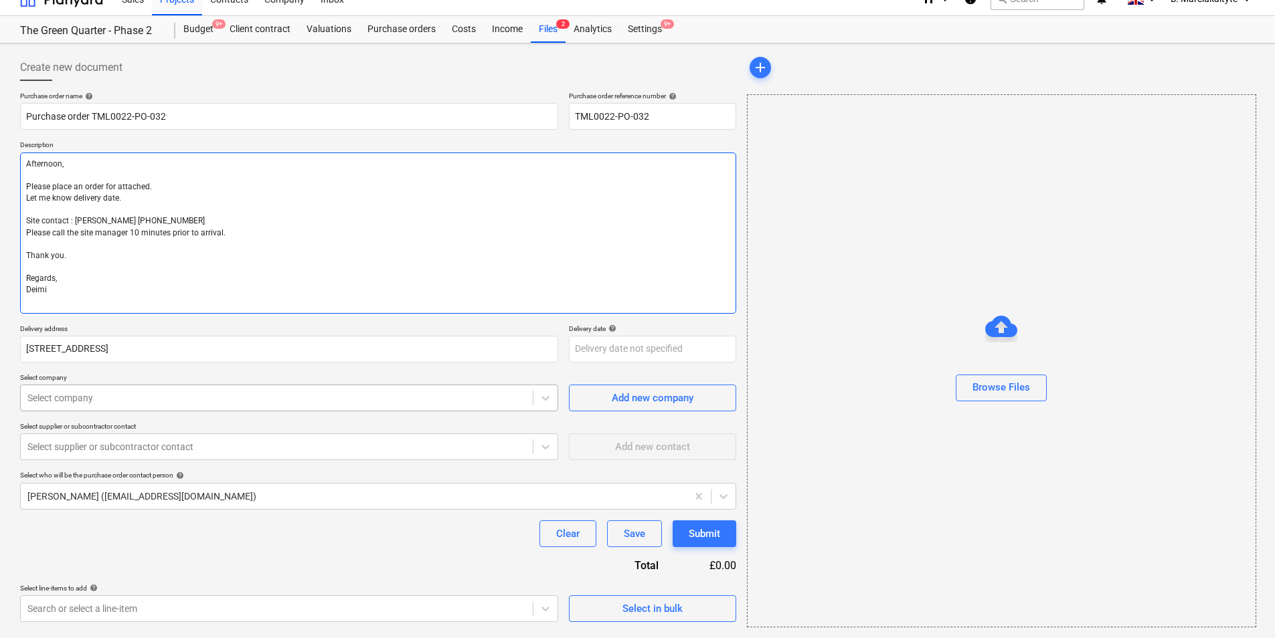
type textarea "Afternoon, Please place an order for attached. Let me know delivery date. Site …"
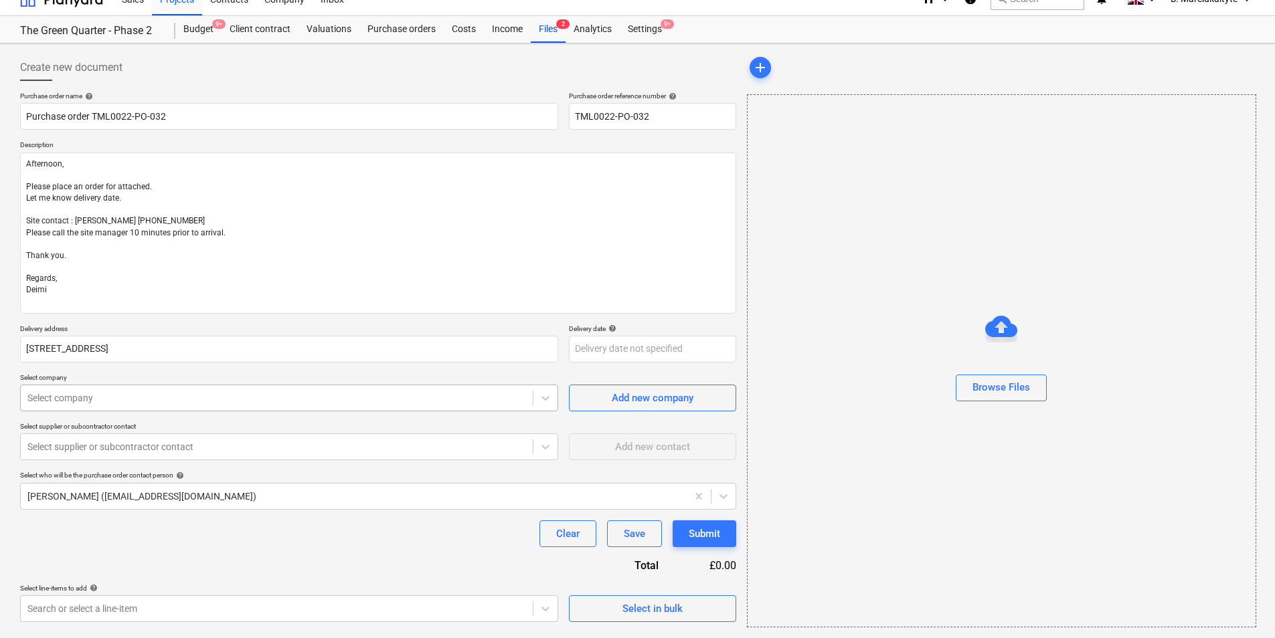
type textarea "x"
click at [296, 400] on div at bounding box center [276, 398] width 499 height 13
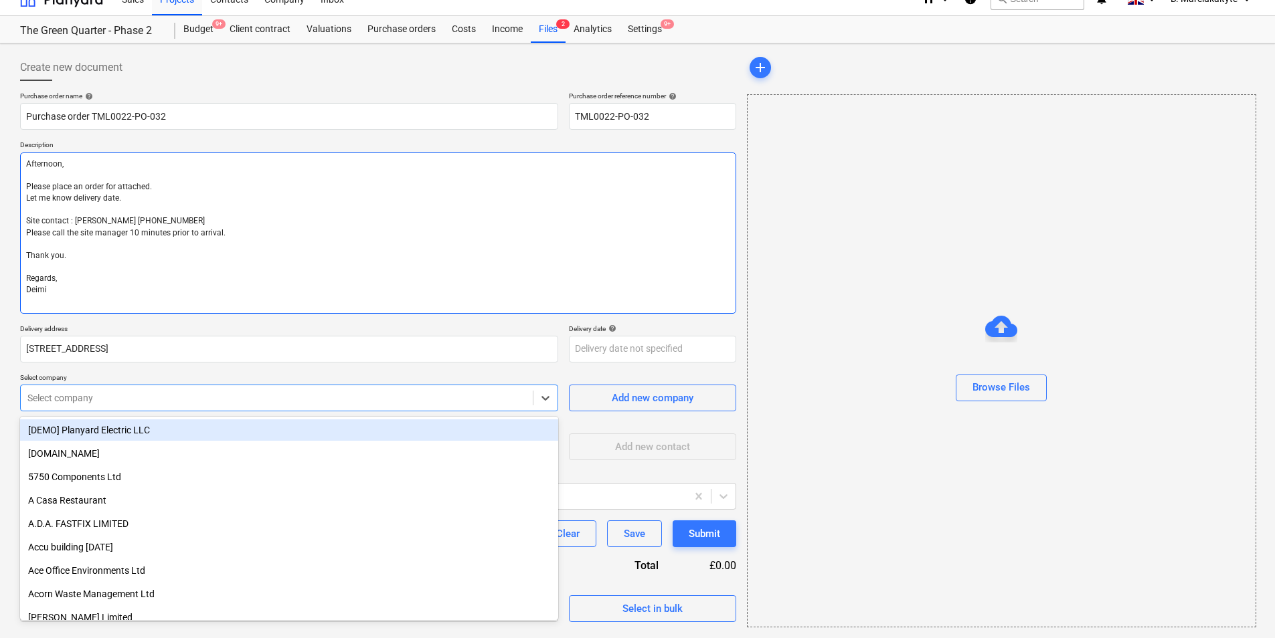
type input "a"
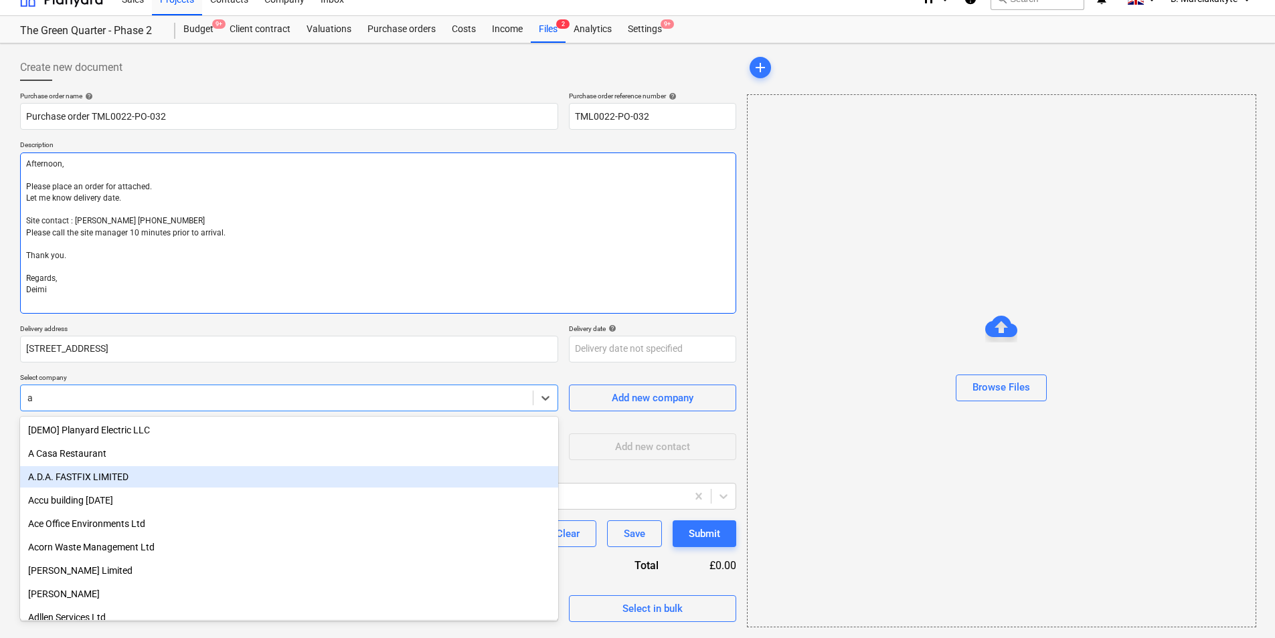
type textarea "x"
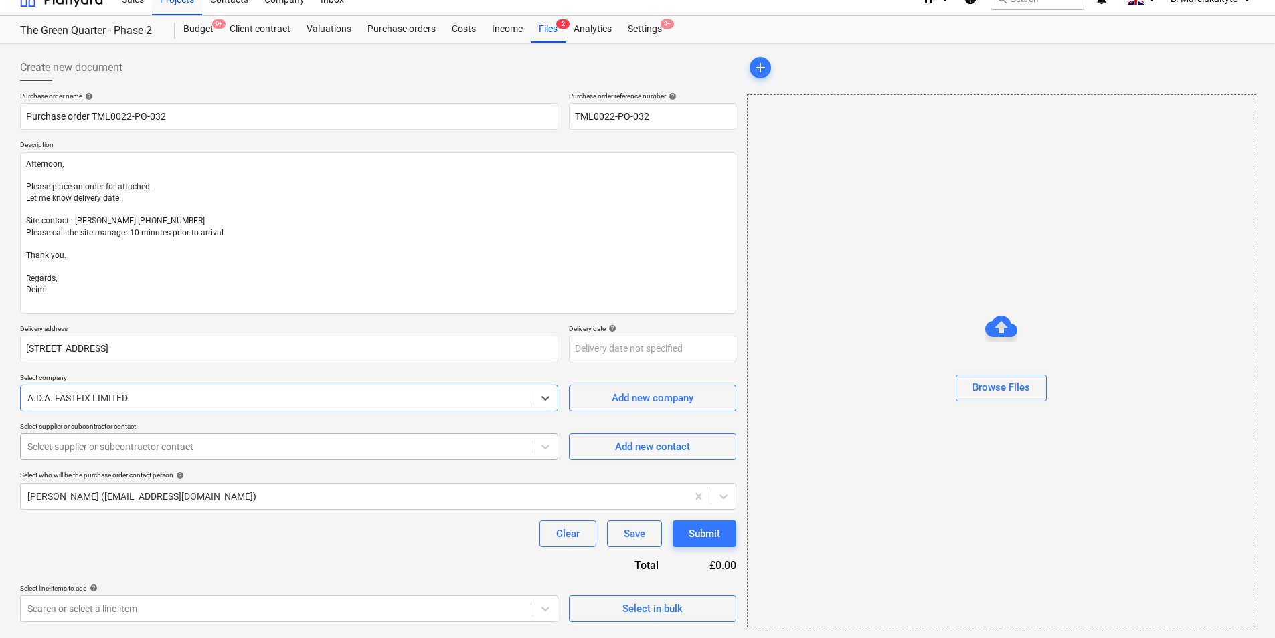
click at [300, 443] on div at bounding box center [276, 446] width 499 height 13
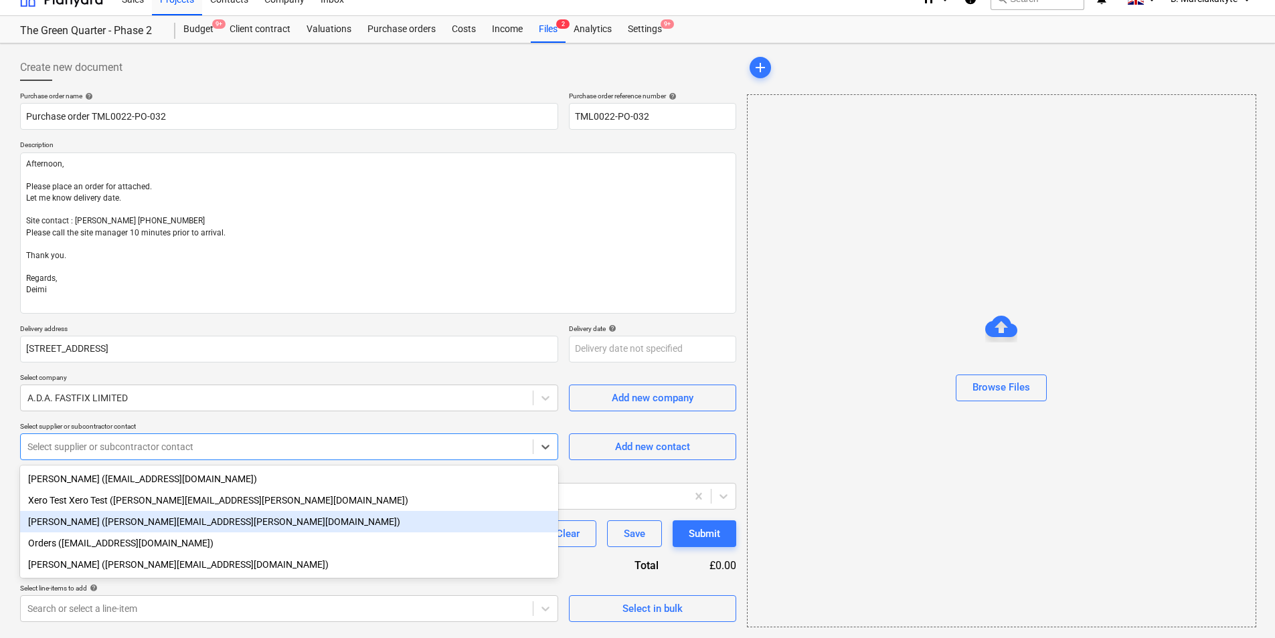
click at [179, 493] on div "[PERSON_NAME] ([PERSON_NAME][EMAIL_ADDRESS][PERSON_NAME][DOMAIN_NAME])" at bounding box center [289, 521] width 538 height 21
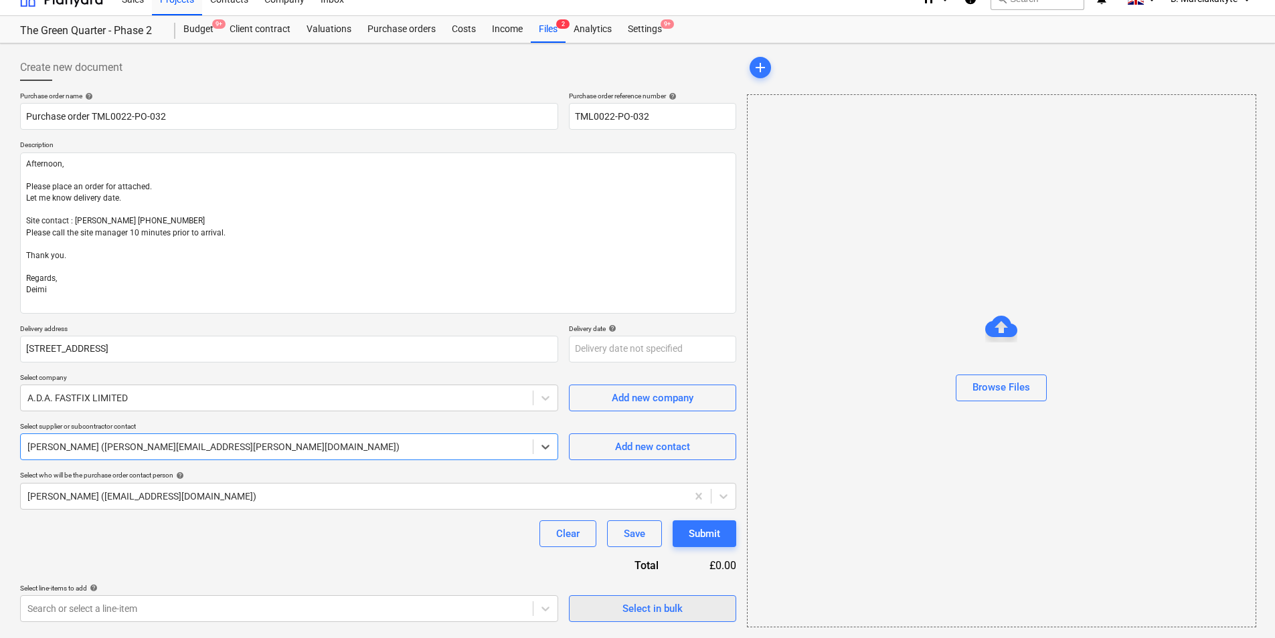
click at [638, 493] on div "Select in bulk" at bounding box center [652, 608] width 60 height 17
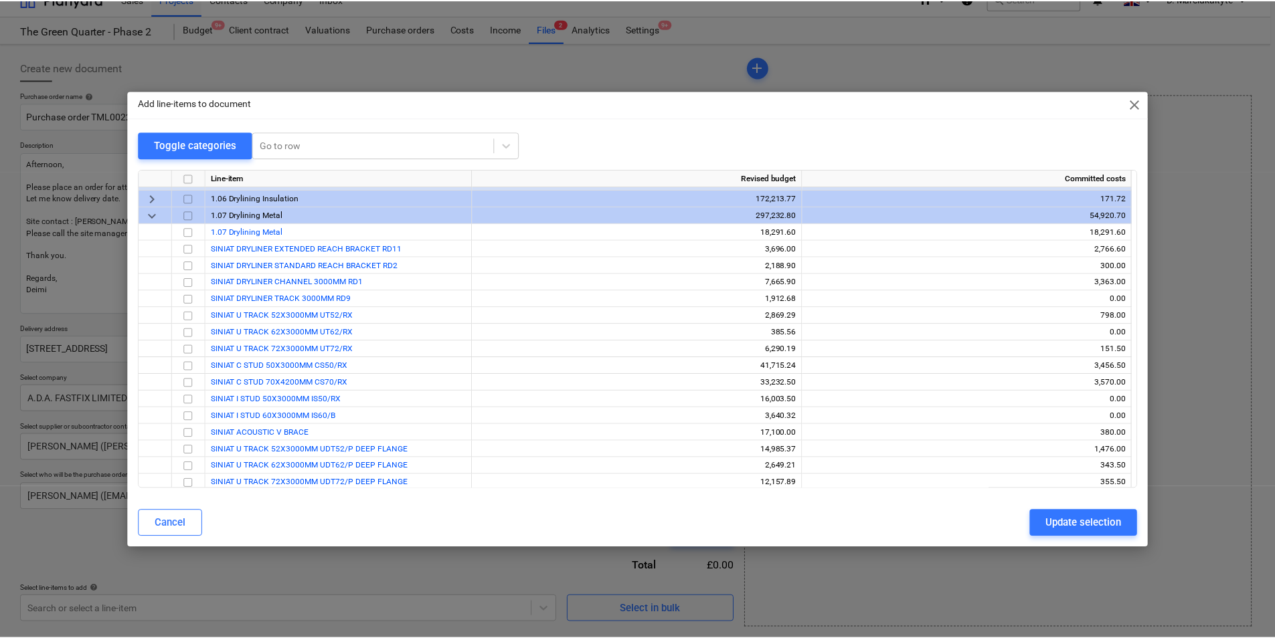
scroll to position [1272, 0]
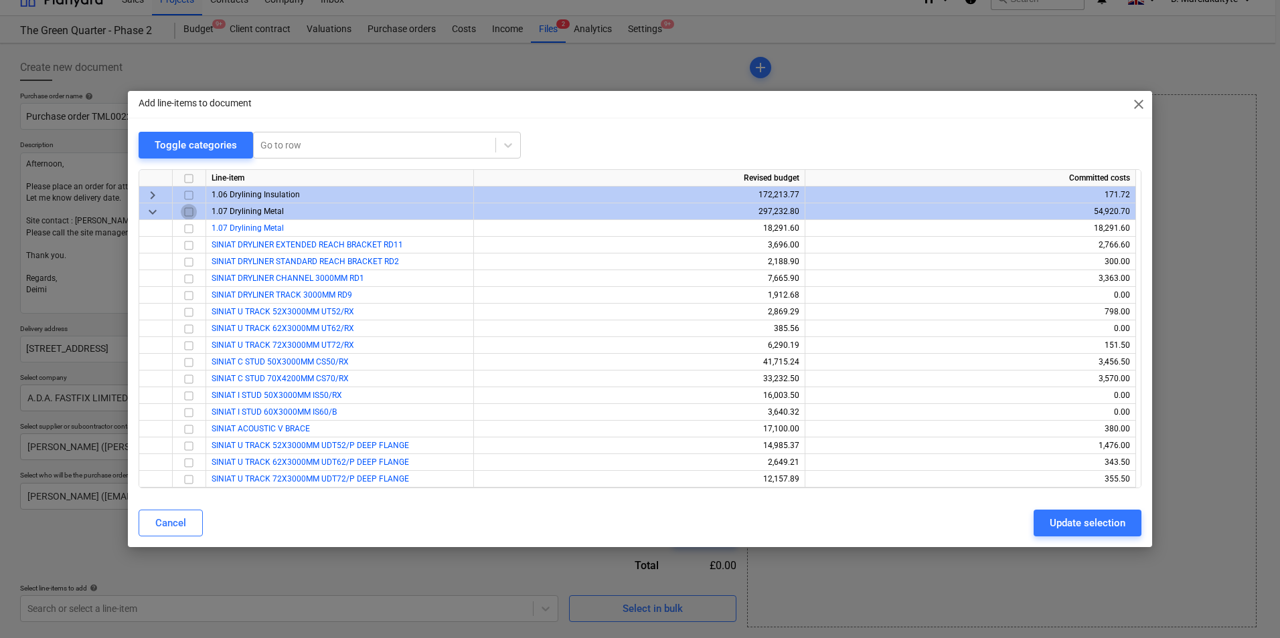
click at [186, 211] on input "checkbox" at bounding box center [189, 212] width 16 height 16
click at [187, 211] on input "checkbox" at bounding box center [189, 212] width 16 height 16
click at [191, 228] on input "checkbox" at bounding box center [189, 229] width 16 height 16
click at [1022, 493] on div "Update selection" at bounding box center [1087, 523] width 76 height 17
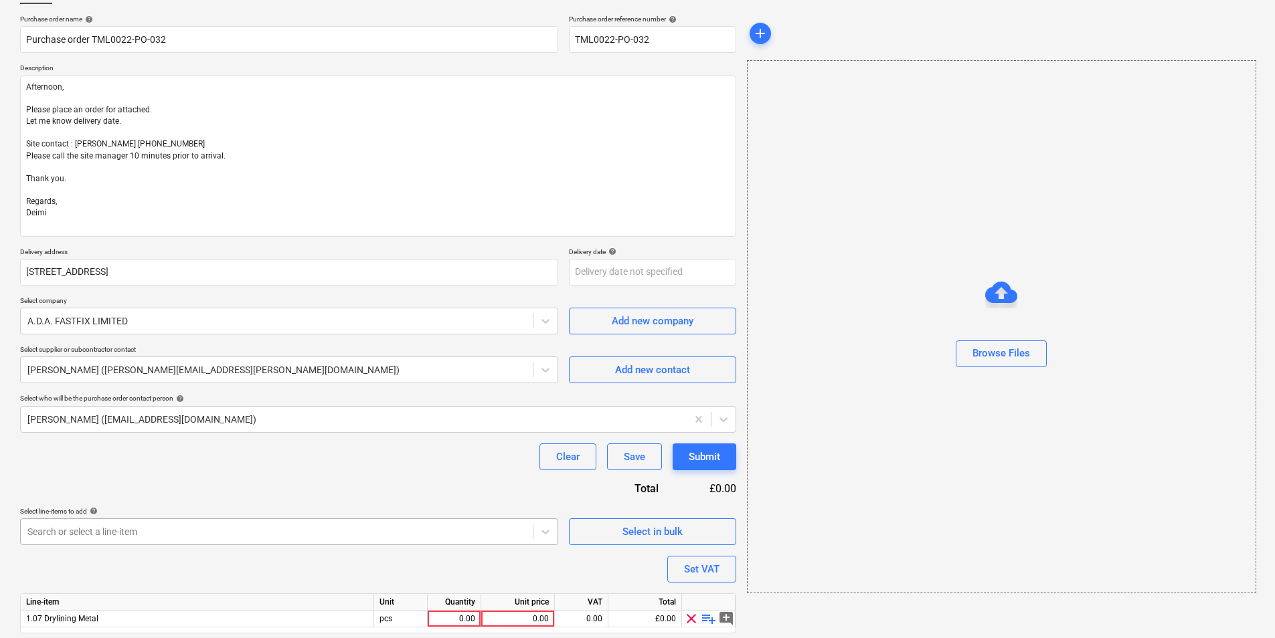
scroll to position [139, 0]
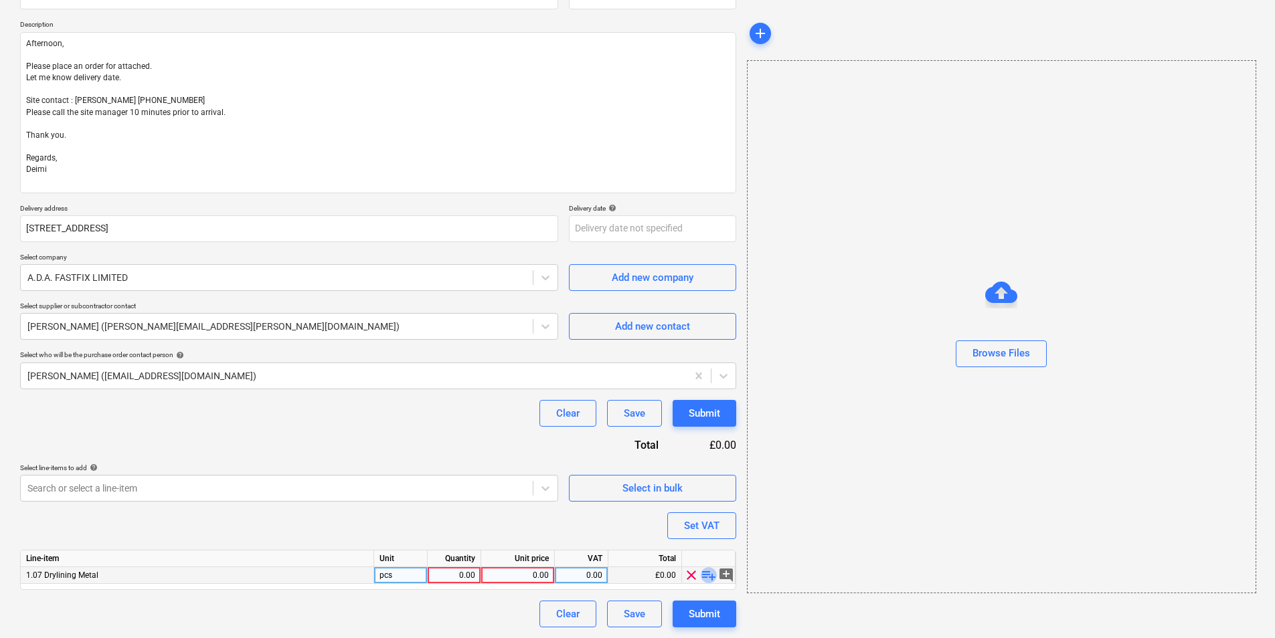
click at [706, 493] on span "playlist_add" at bounding box center [709, 576] width 16 height 16
type textarea "x"
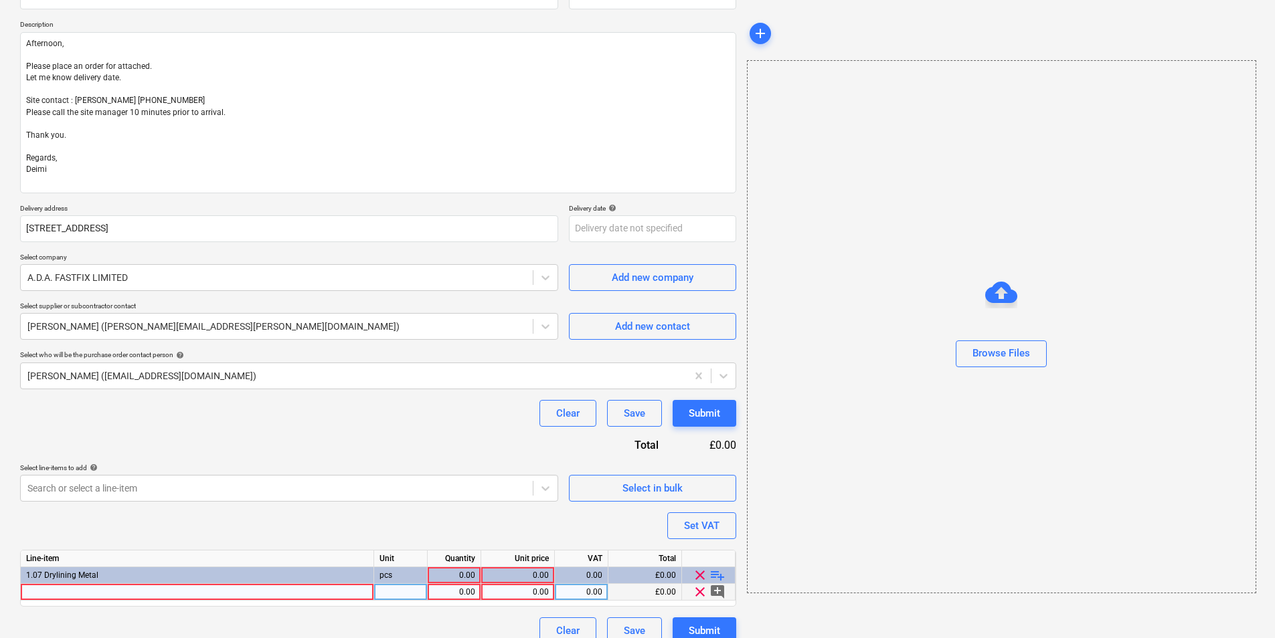
drag, startPoint x: 195, startPoint y: 574, endPoint x: 199, endPoint y: 586, distance: 13.3
click at [195, 493] on div "1.07 Drylining Metal" at bounding box center [197, 576] width 353 height 17
click at [199, 493] on div at bounding box center [197, 592] width 353 height 17
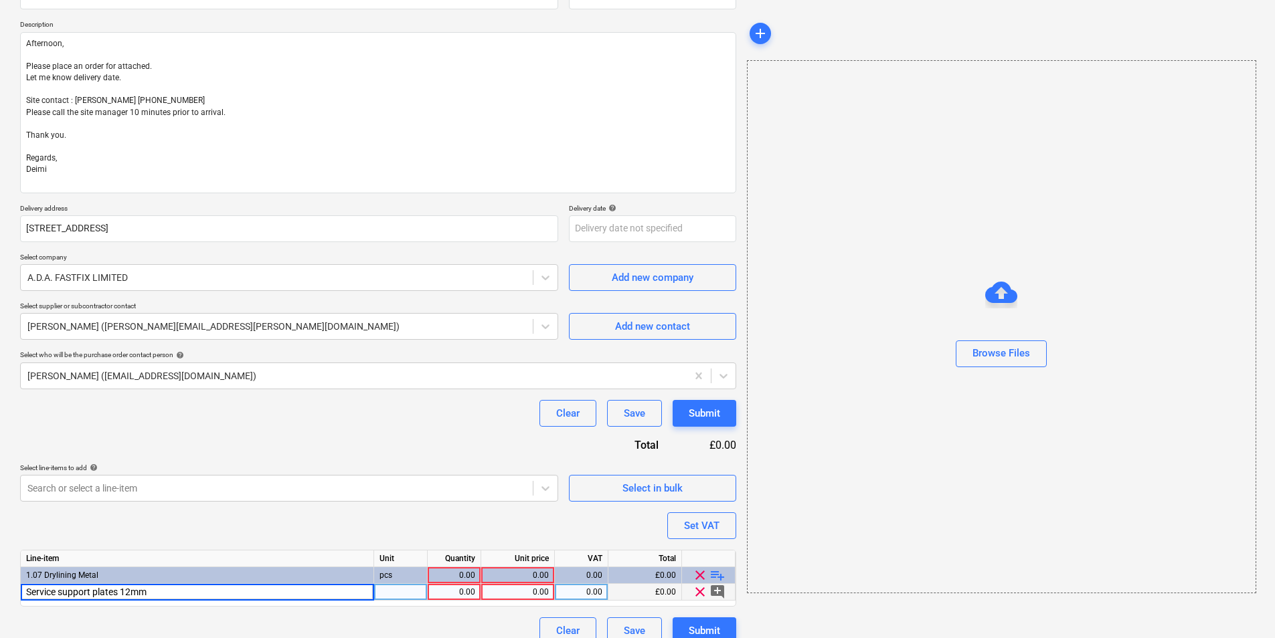
type input "Service support plates 12mm"
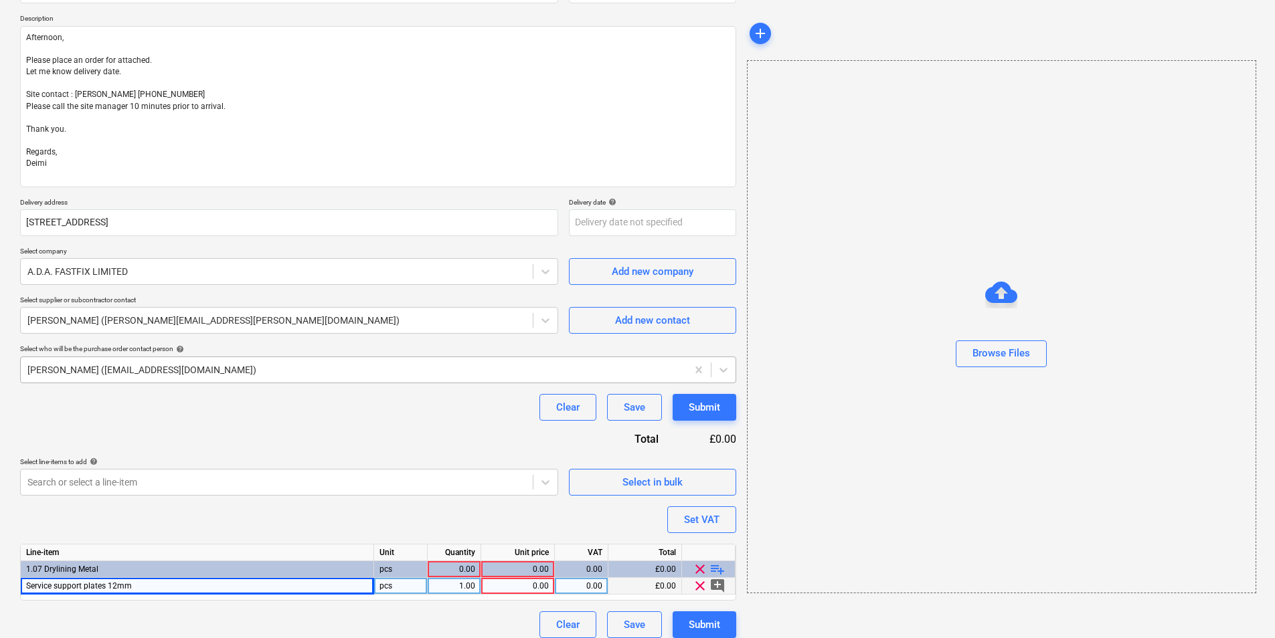
scroll to position [155, 0]
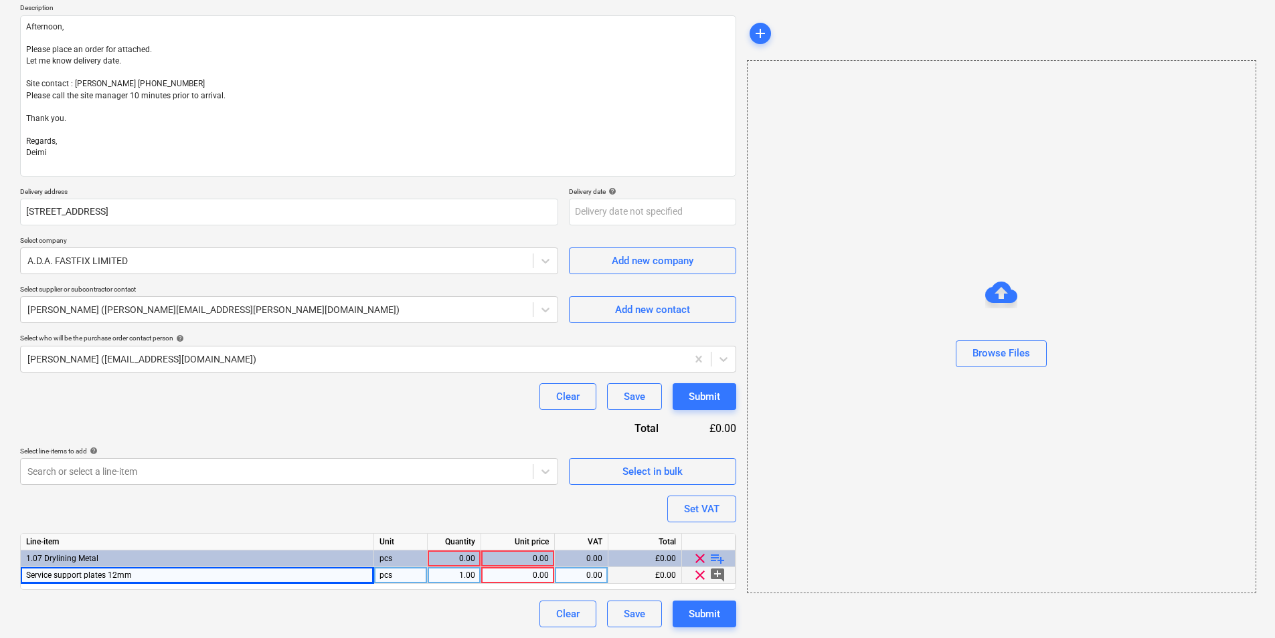
click at [719, 493] on span "playlist_add" at bounding box center [717, 559] width 16 height 16
type textarea "x"
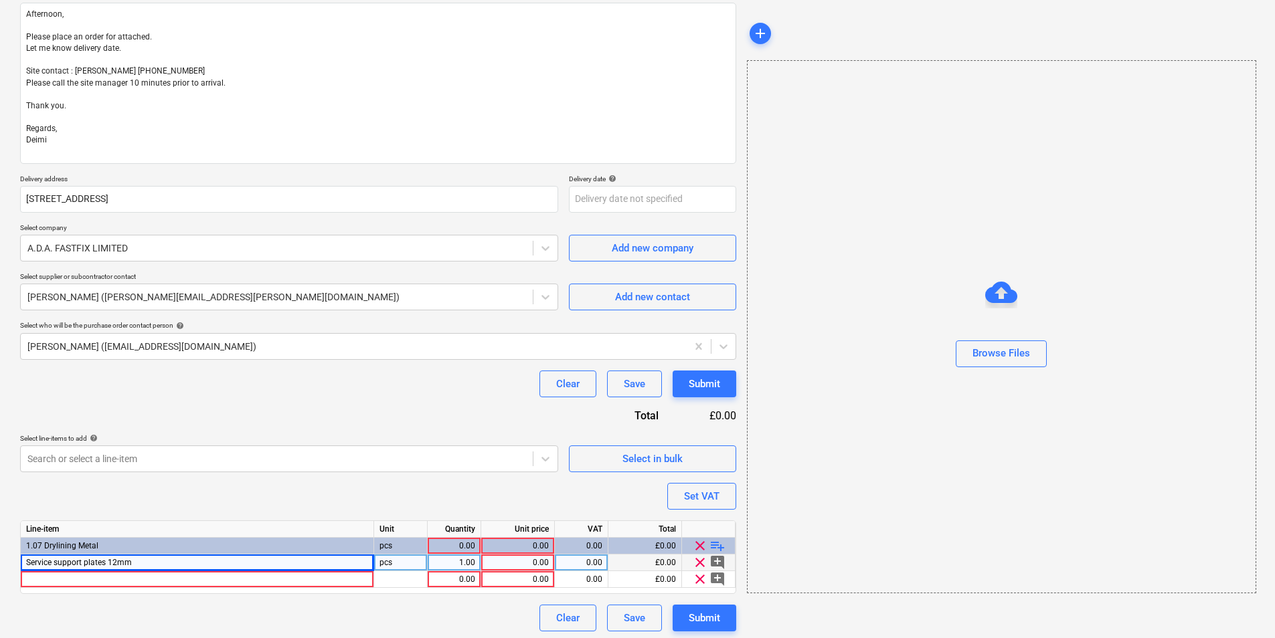
scroll to position [172, 0]
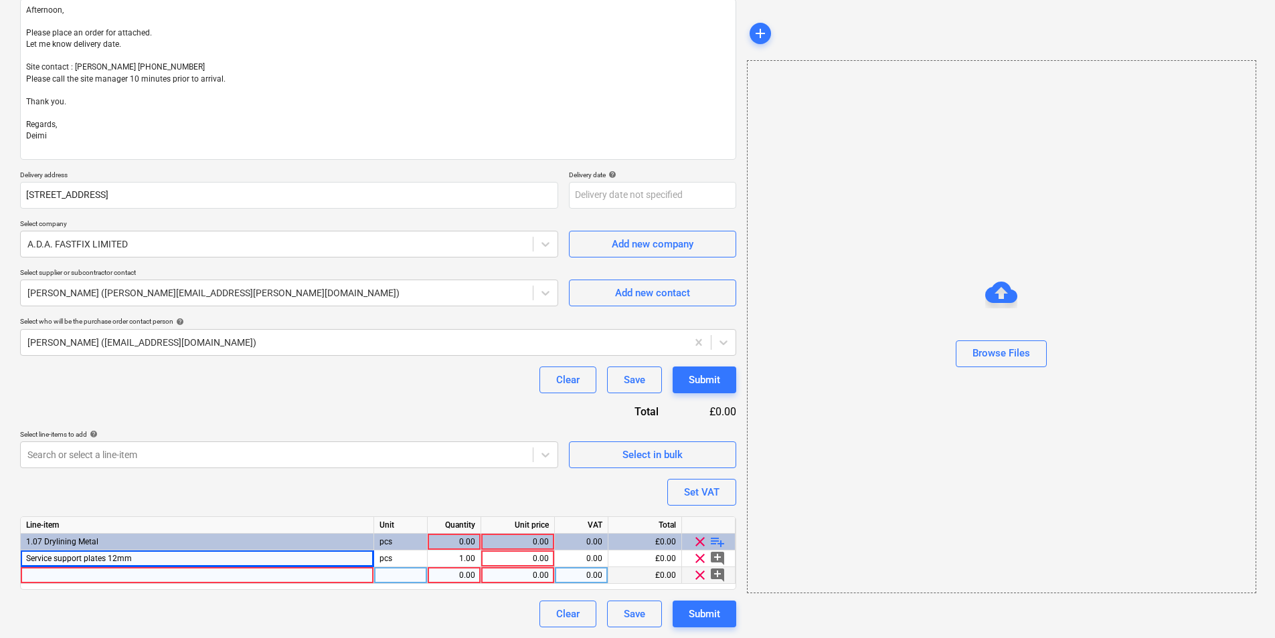
click at [250, 493] on div "Line-item Unit Quantity Unit price VAT Total 1.07 Drylining Metal pcs 0.00 0.00…" at bounding box center [378, 554] width 716 height 74
drag, startPoint x: 250, startPoint y: 568, endPoint x: 251, endPoint y: 579, distance: 10.7
click at [251, 493] on div at bounding box center [197, 576] width 353 height 17
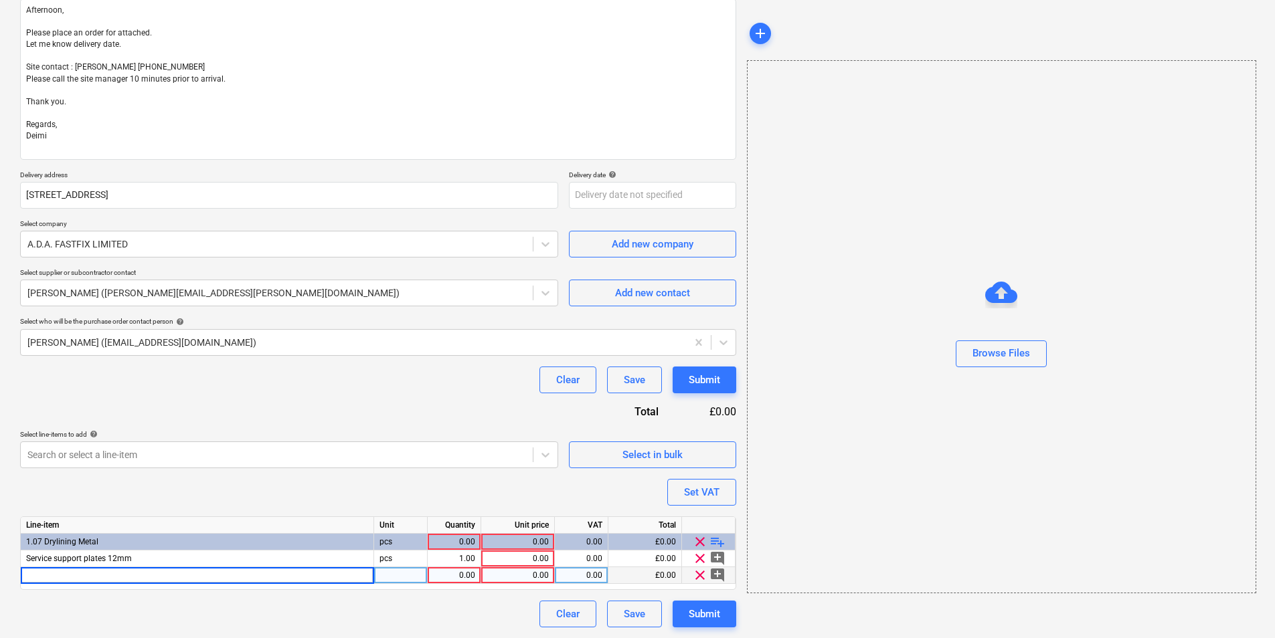
type input "Makita LC1230 TCT Blade -"
type textarea "x"
type input "Makita LC1230 TCT Blade"
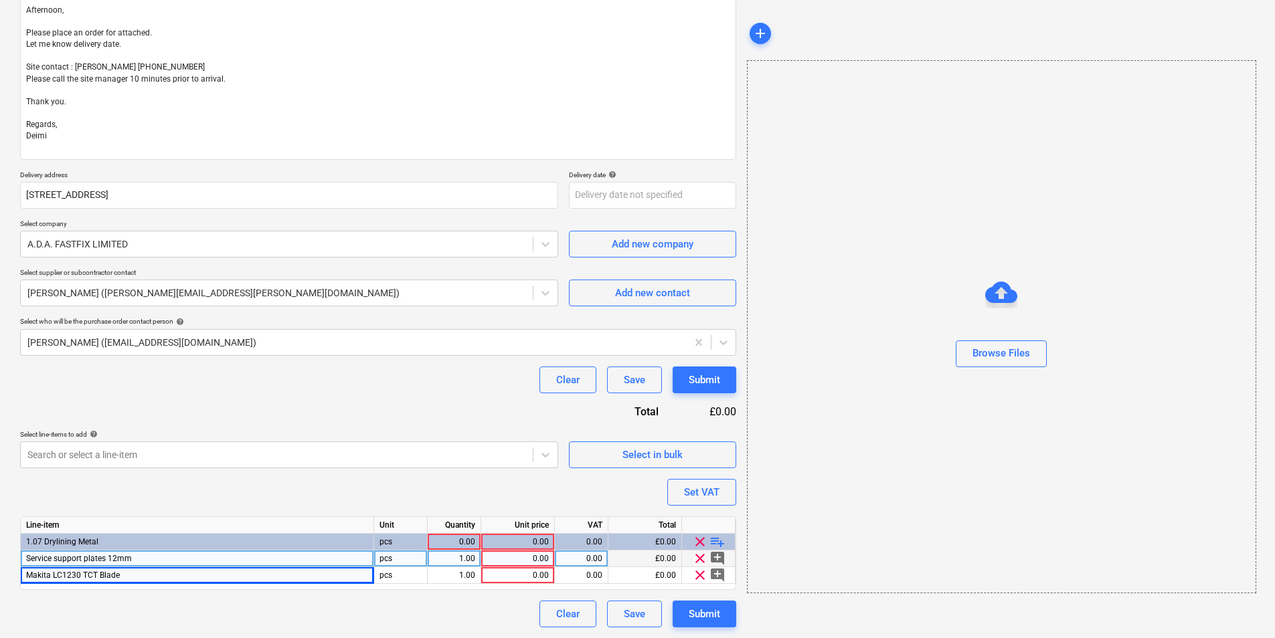
type textarea "x"
click at [446, 493] on div "1.00" at bounding box center [454, 559] width 42 height 17
type input "3"
type textarea "x"
type input "box"
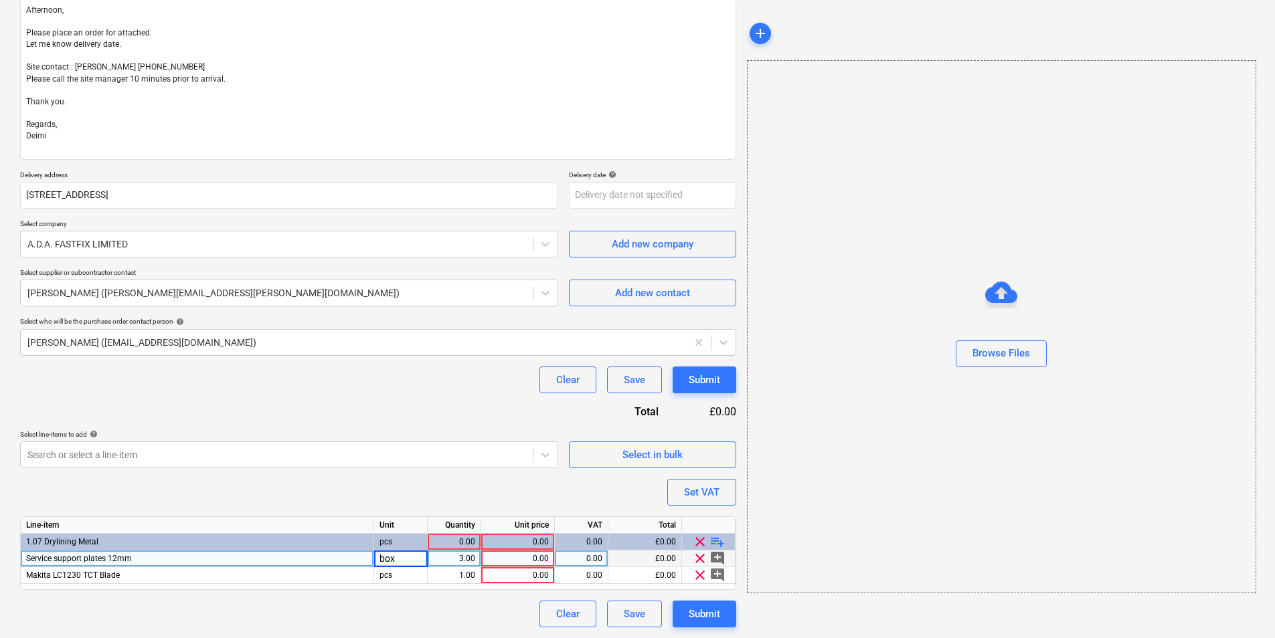
type textarea "x"
type input "44.88"
type textarea "x"
type input "d"
type input "78.37"
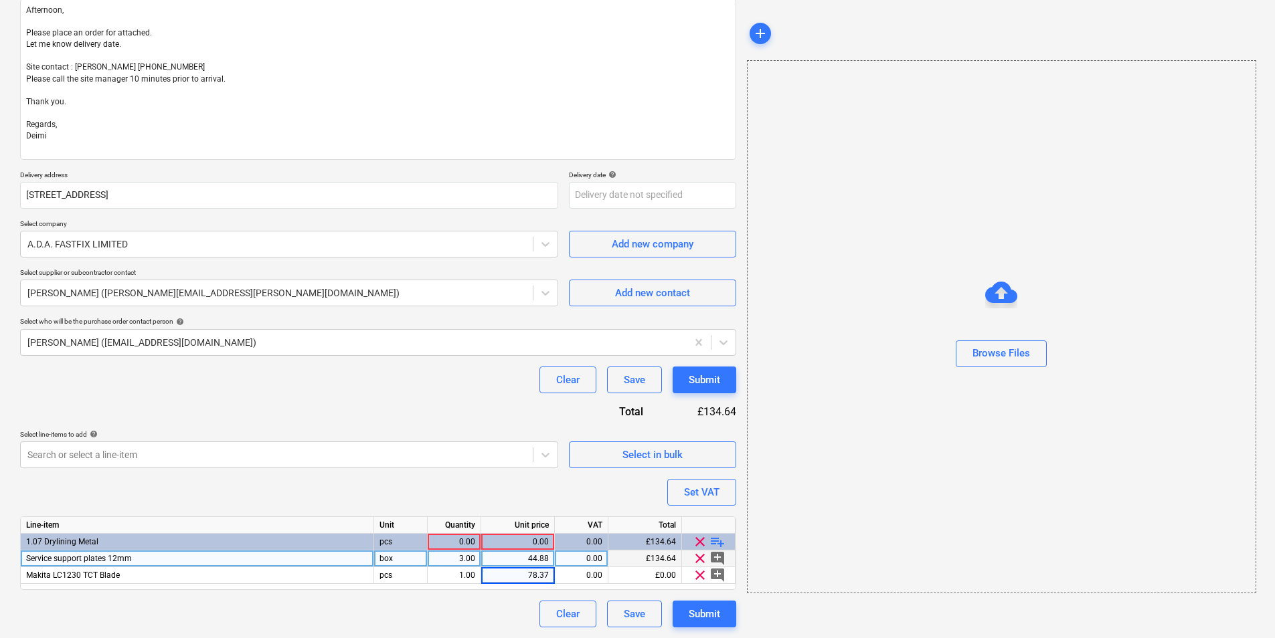
type textarea "x"
type input "20"
type textarea "x"
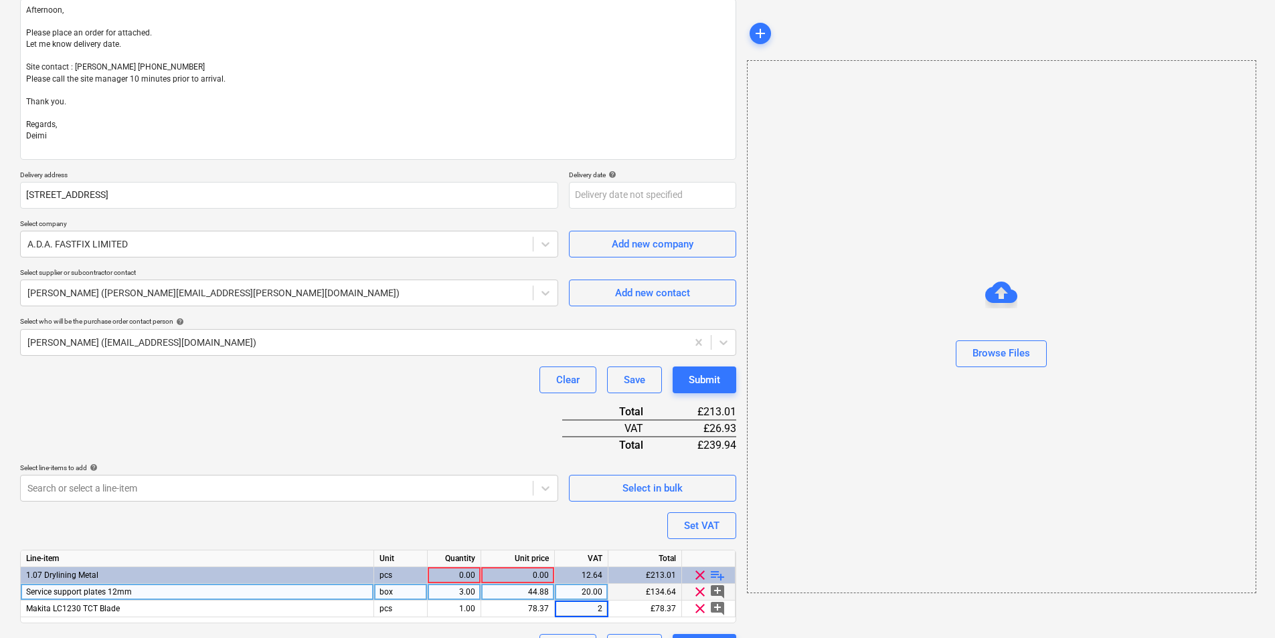
type input "20"
click at [715, 493] on span "playlist_add" at bounding box center [717, 576] width 16 height 16
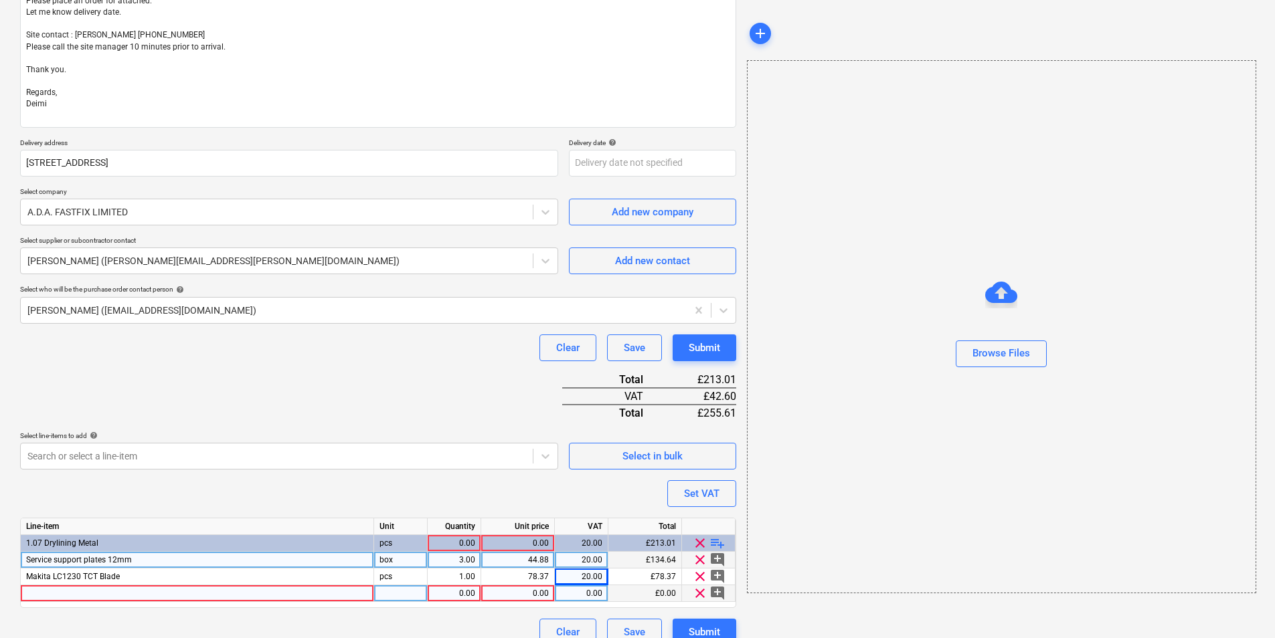
scroll to position [222, 0]
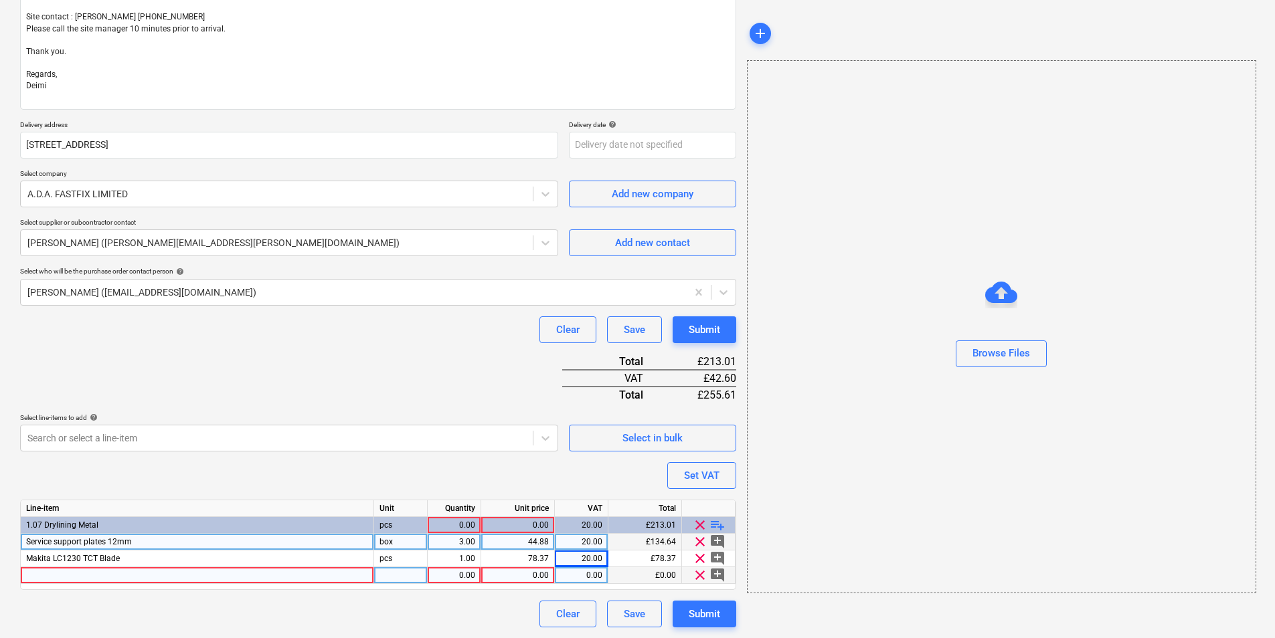
click at [696, 493] on span "clear" at bounding box center [700, 576] width 16 height 16
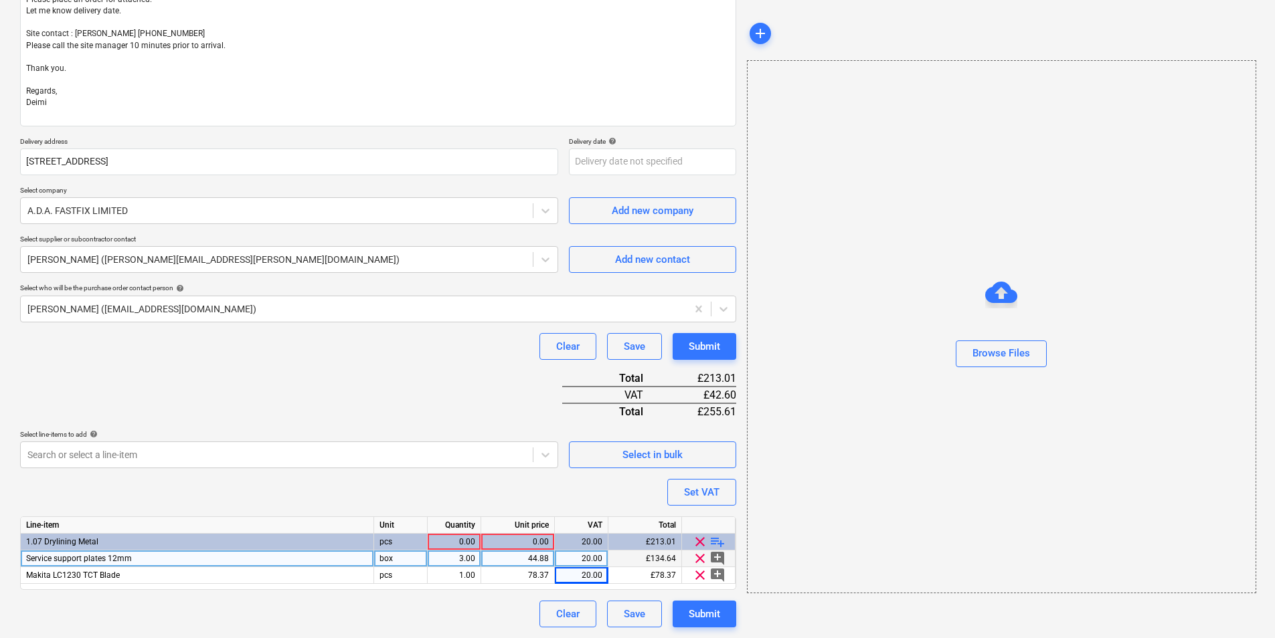
scroll to position [205, 0]
click at [97, 493] on div "Line-item" at bounding box center [197, 525] width 353 height 17
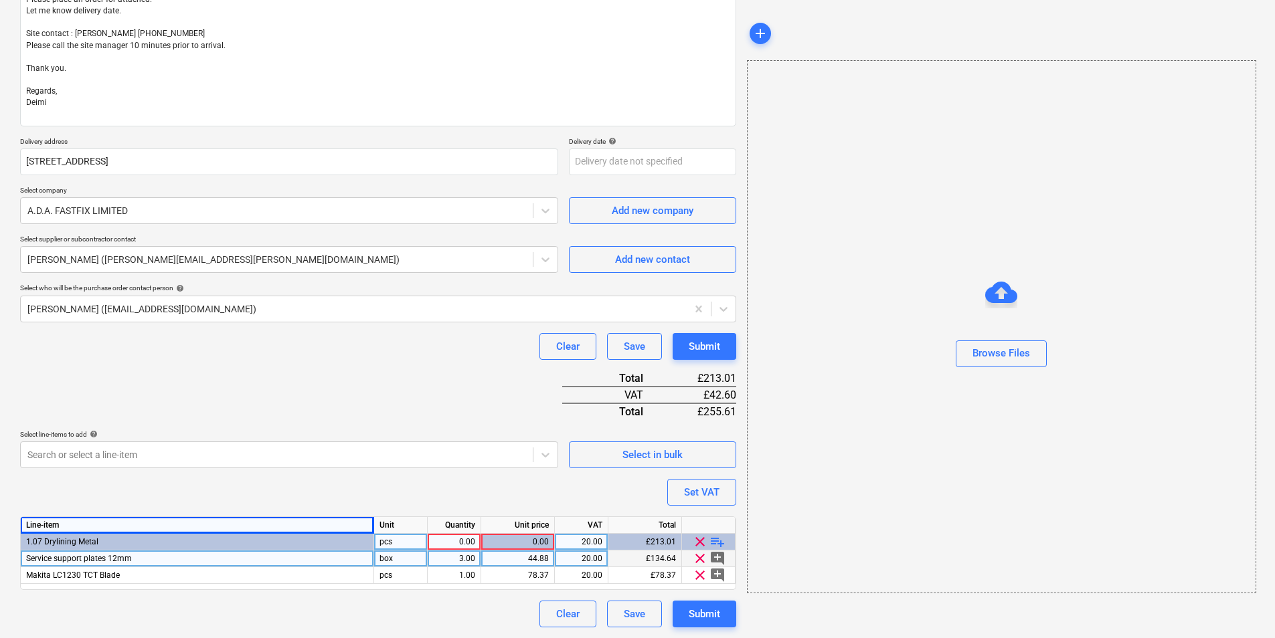
click at [90, 493] on span "1.07 Drylining Metal" at bounding box center [62, 541] width 72 height 9
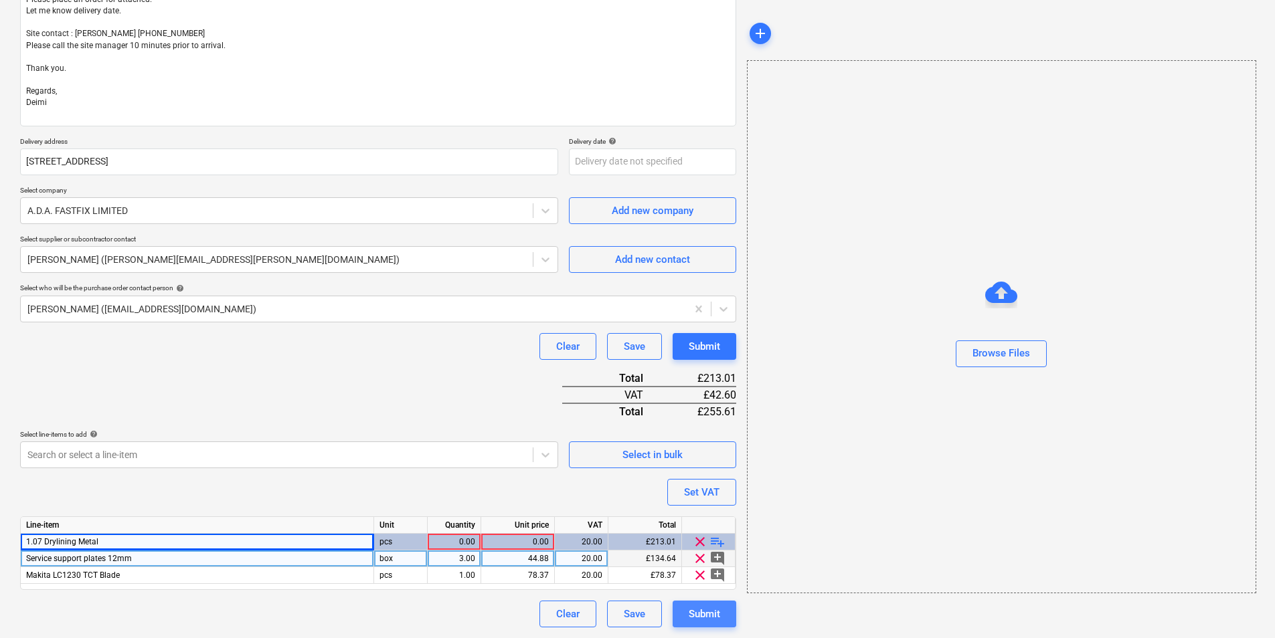
click at [708, 493] on div "Submit" at bounding box center [704, 614] width 31 height 17
type textarea "x"
drag, startPoint x: 475, startPoint y: 542, endPoint x: 484, endPoint y: 530, distance: 15.3
click at [484, 493] on div "Line-item Unit Quantity Unit price VAT Total 1.07 Drylining Metal pcs 0.00 0.00…" at bounding box center [378, 554] width 716 height 74
drag, startPoint x: 484, startPoint y: 530, endPoint x: 460, endPoint y: 543, distance: 26.7
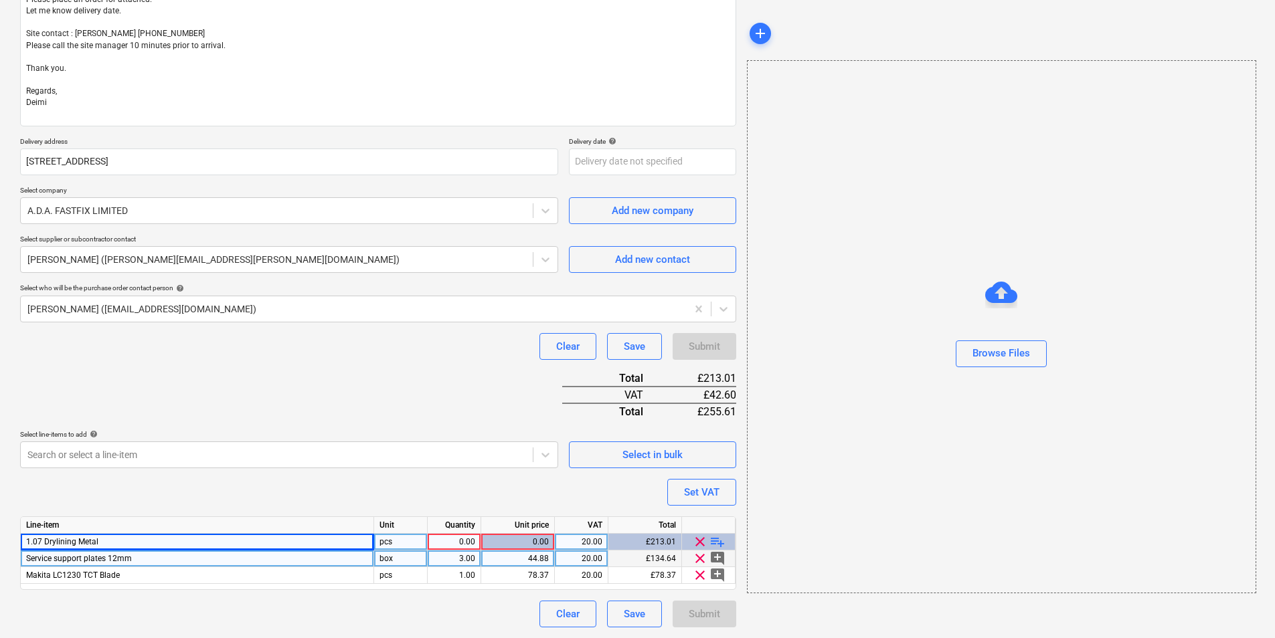
click at [460, 493] on div "Line-item Unit Quantity Unit price VAT Total 1.07 Drylining Metal pcs 0.00 0.00…" at bounding box center [378, 554] width 716 height 74
click at [460, 493] on div "0.00" at bounding box center [454, 542] width 42 height 17
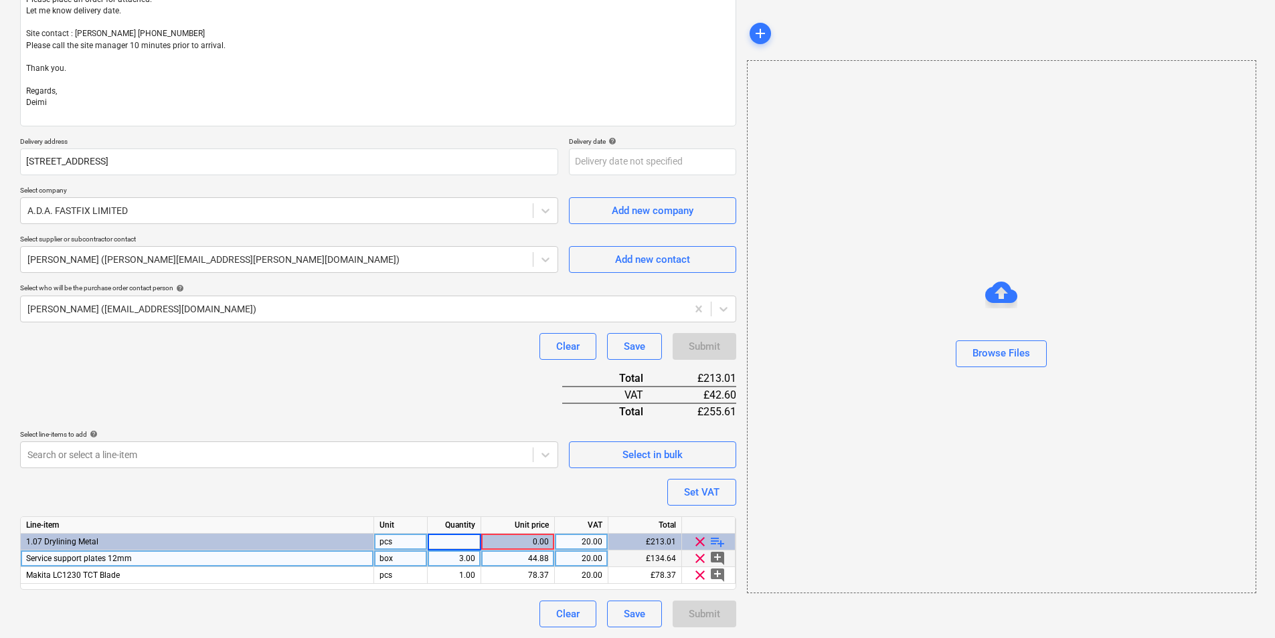
type input "1"
click at [698, 493] on div "Submit" at bounding box center [704, 614] width 31 height 17
type textarea "x"
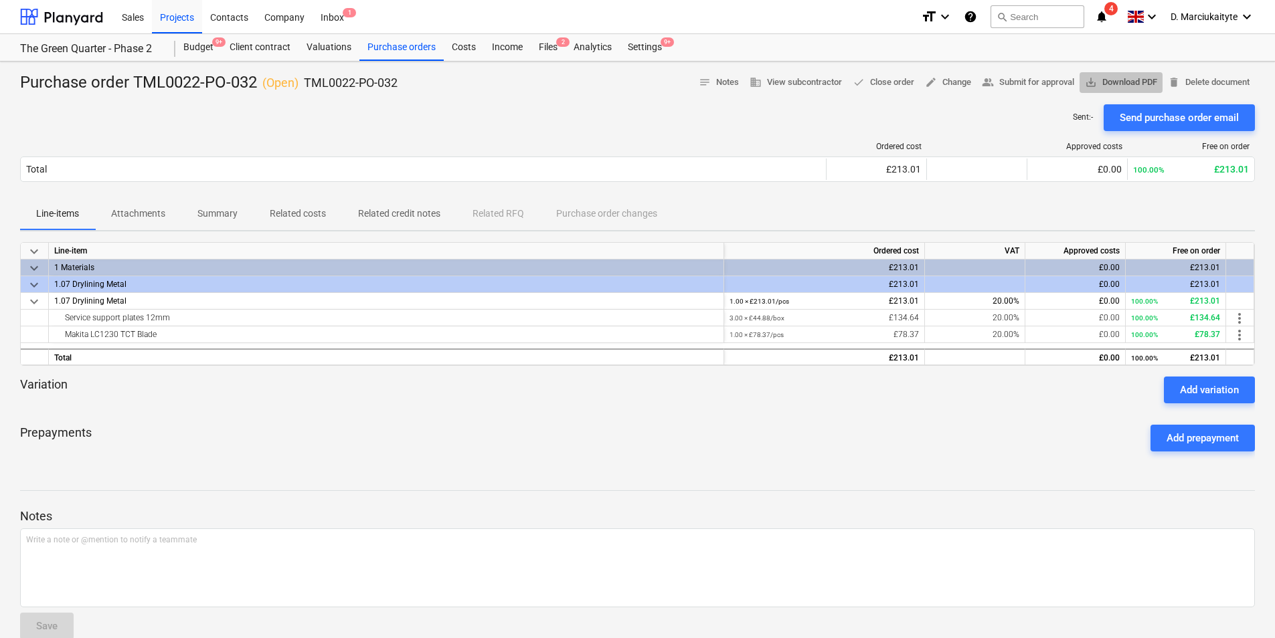
click at [1022, 78] on span "save_alt Download PDF" at bounding box center [1121, 82] width 72 height 15
